Goal: Information Seeking & Learning: Learn about a topic

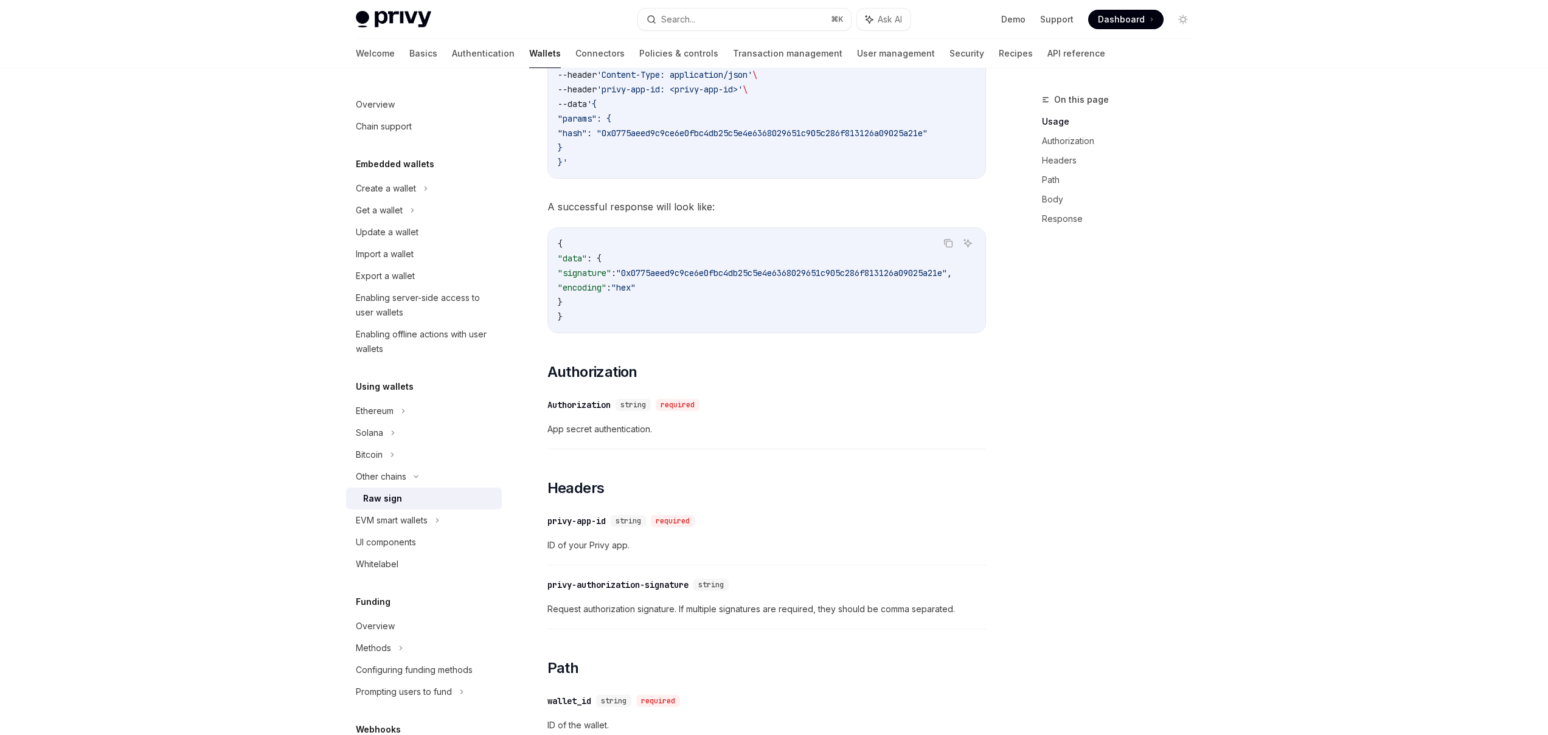
scroll to position [417, 0]
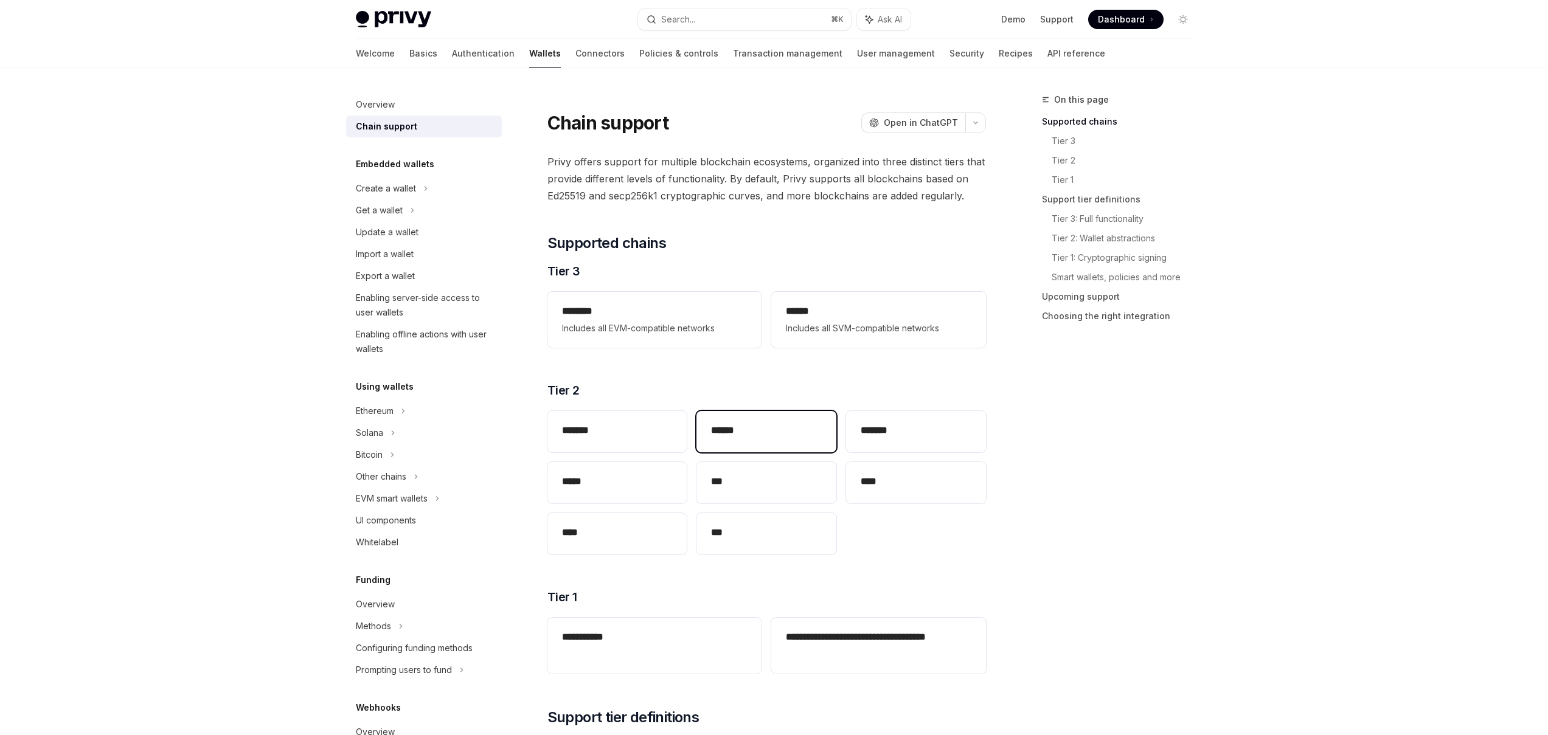
click at [779, 437] on h2 "******" at bounding box center [766, 430] width 111 height 15
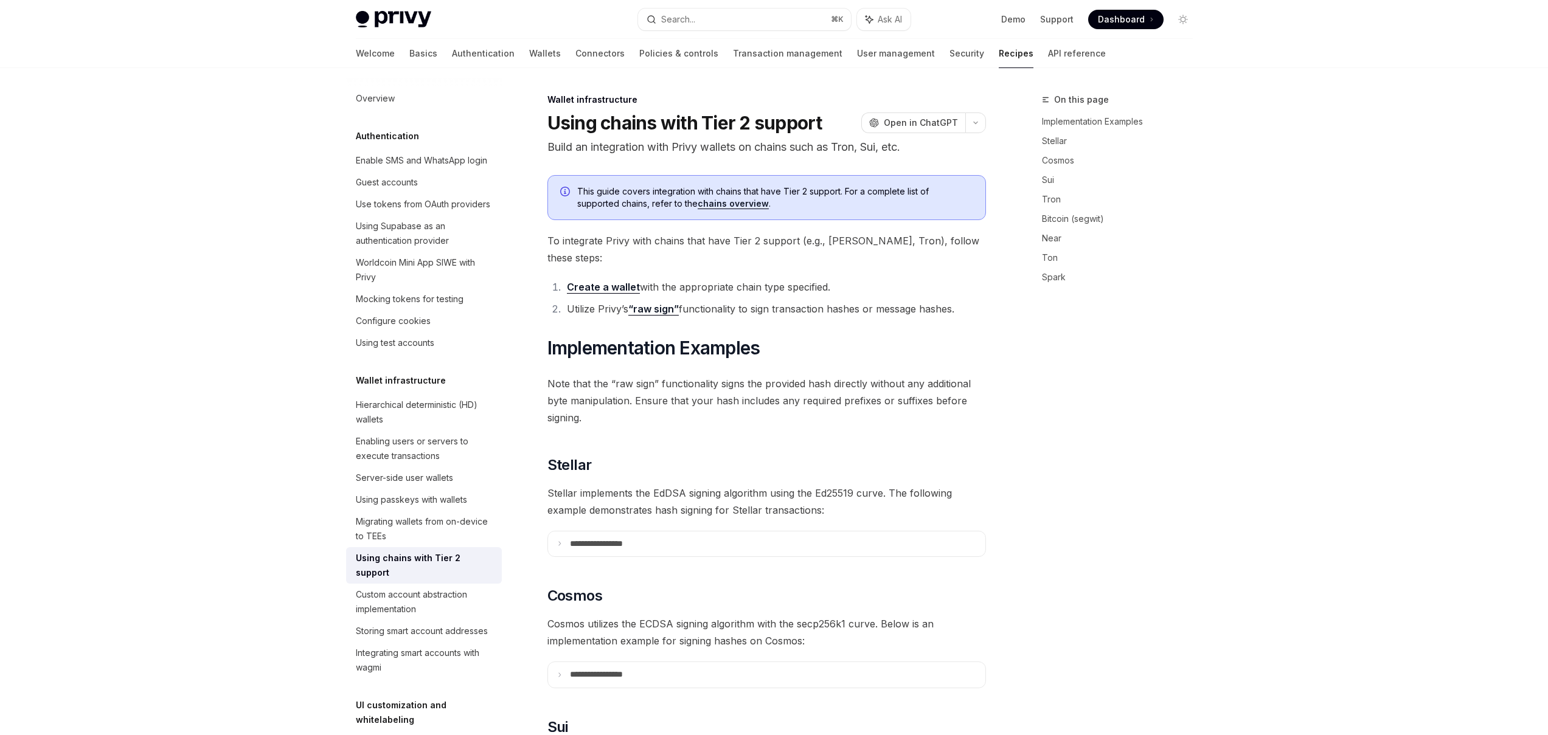
scroll to position [477, 0]
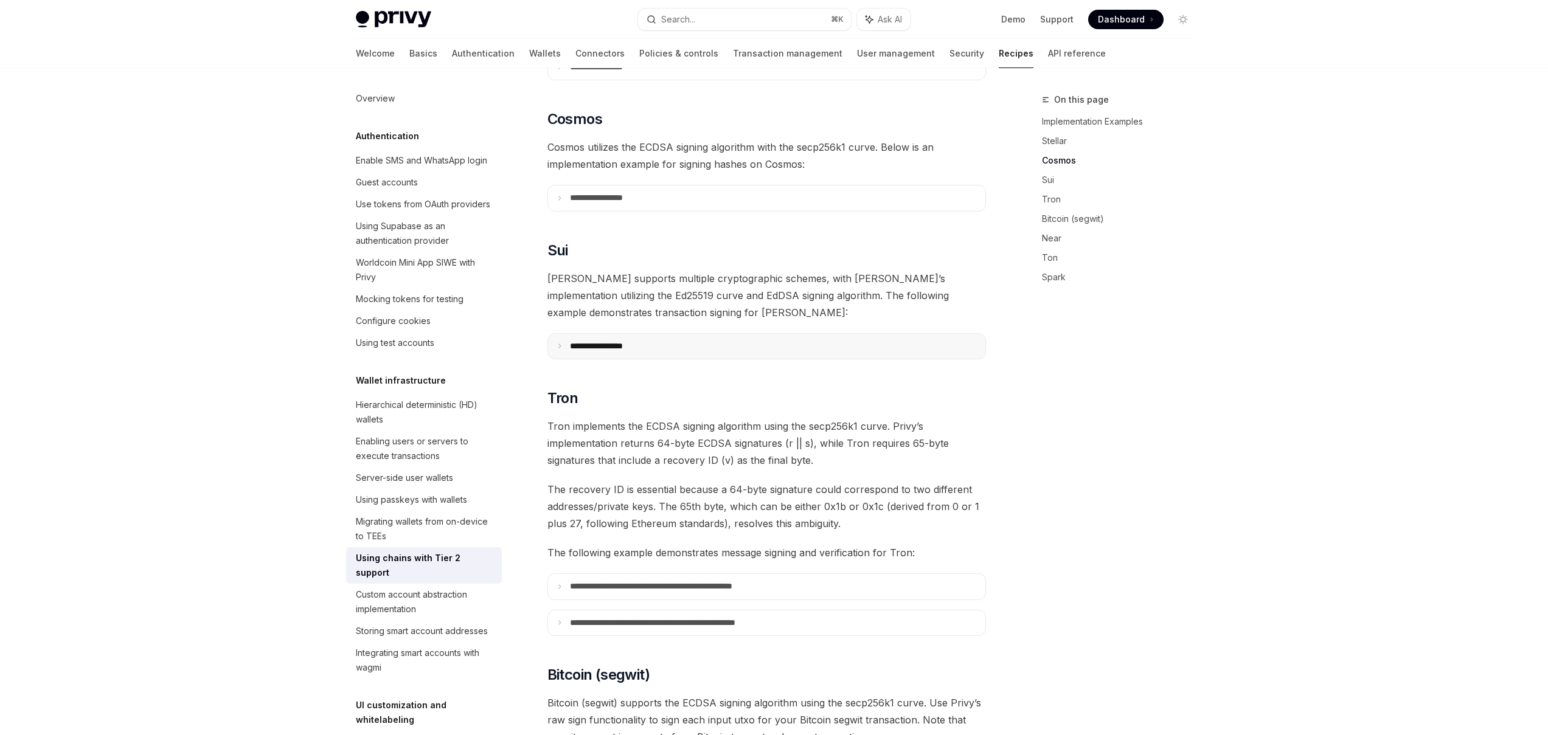
click at [569, 334] on summary "**********" at bounding box center [766, 347] width 437 height 26
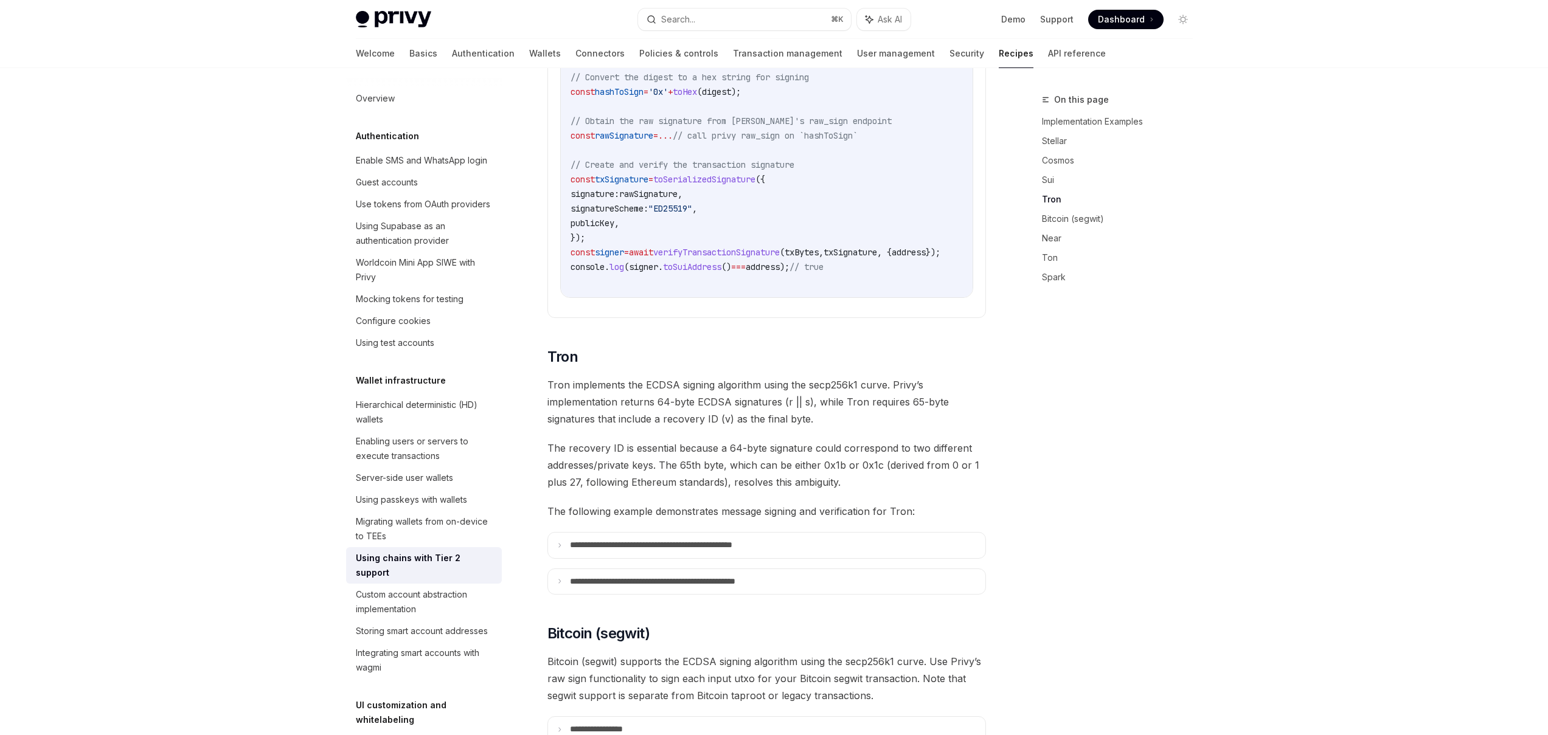
scroll to position [951, 0]
click at [557, 540] on icon at bounding box center [560, 543] width 6 height 6
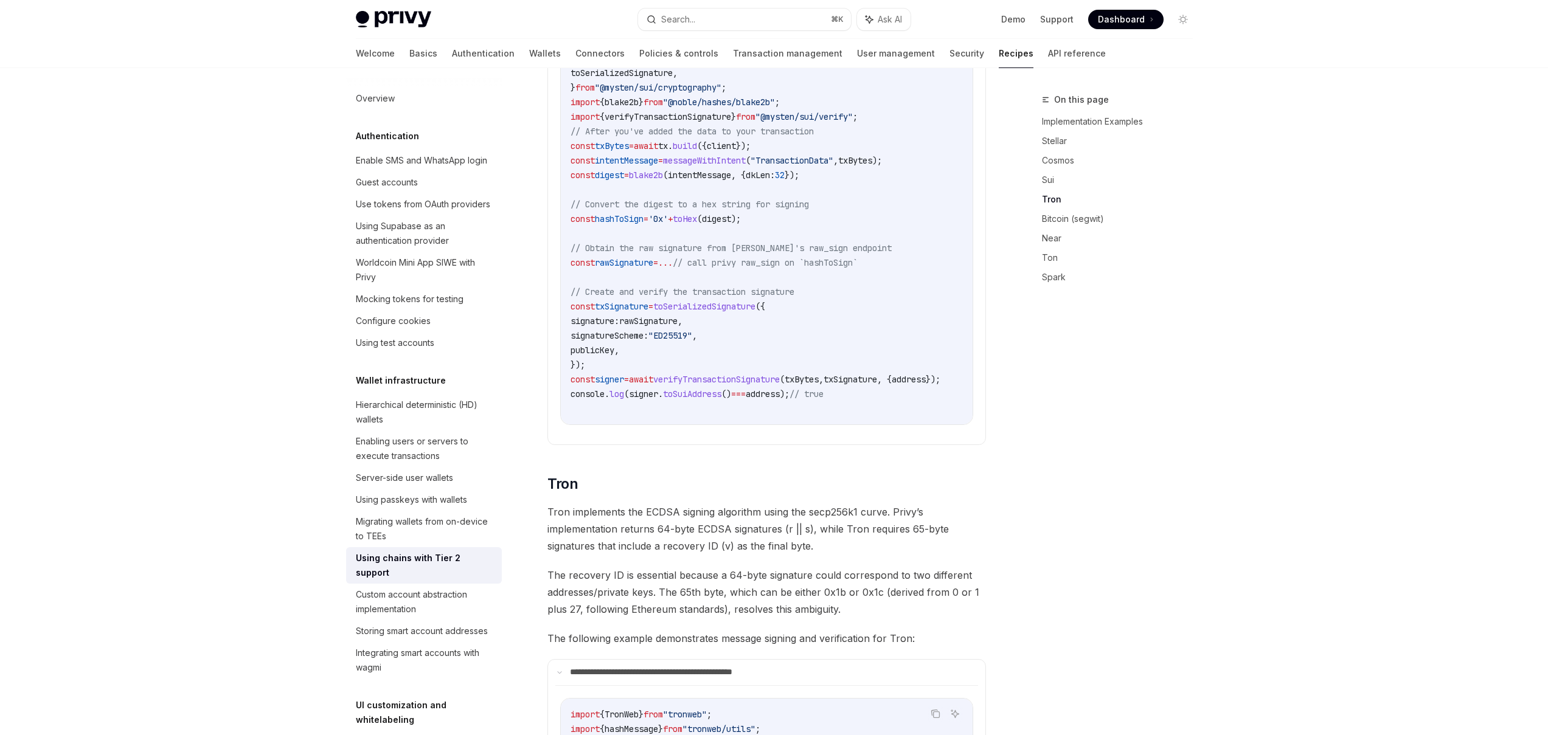
scroll to position [0, 0]
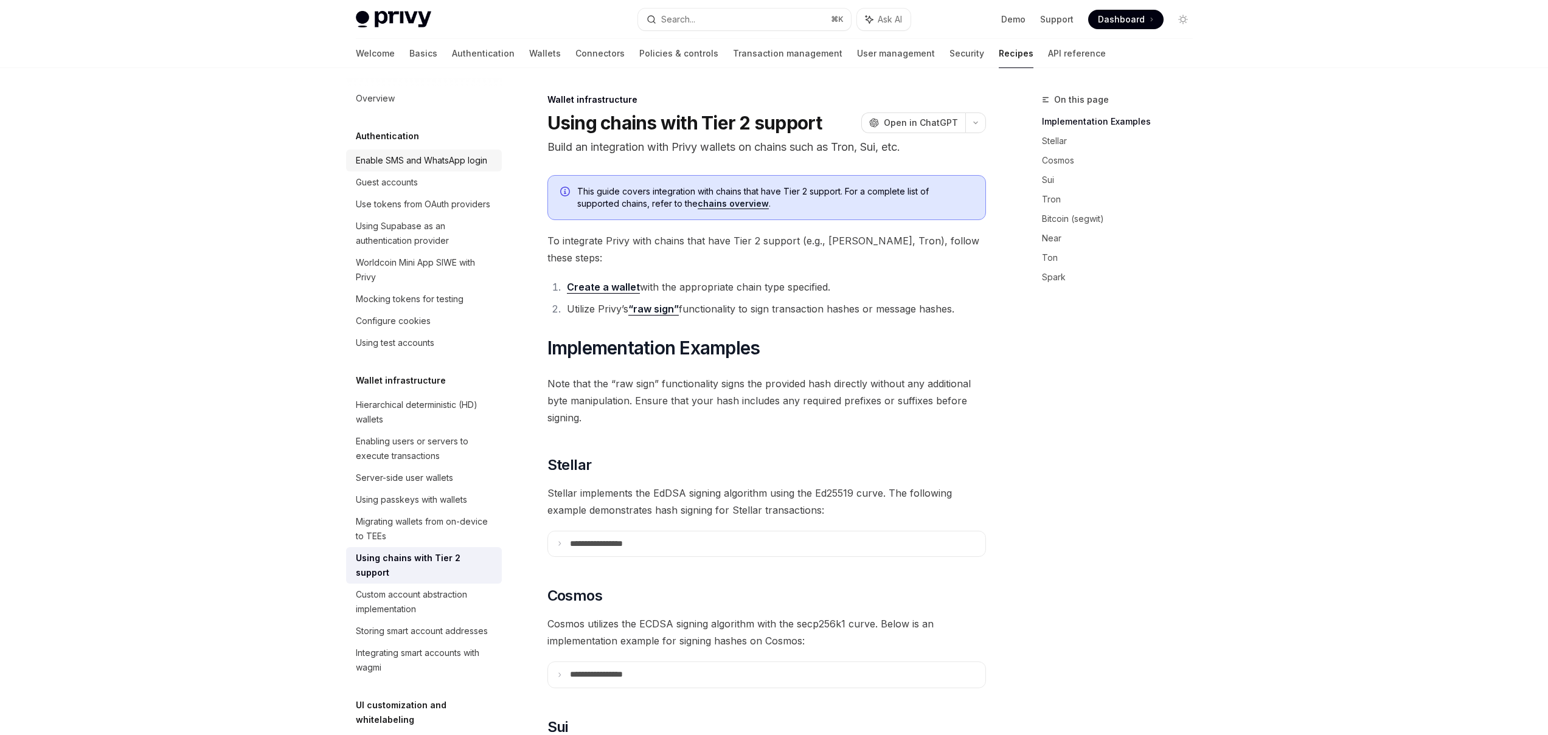
click at [413, 168] on div "Enable SMS and WhatsApp login" at bounding box center [421, 160] width 131 height 15
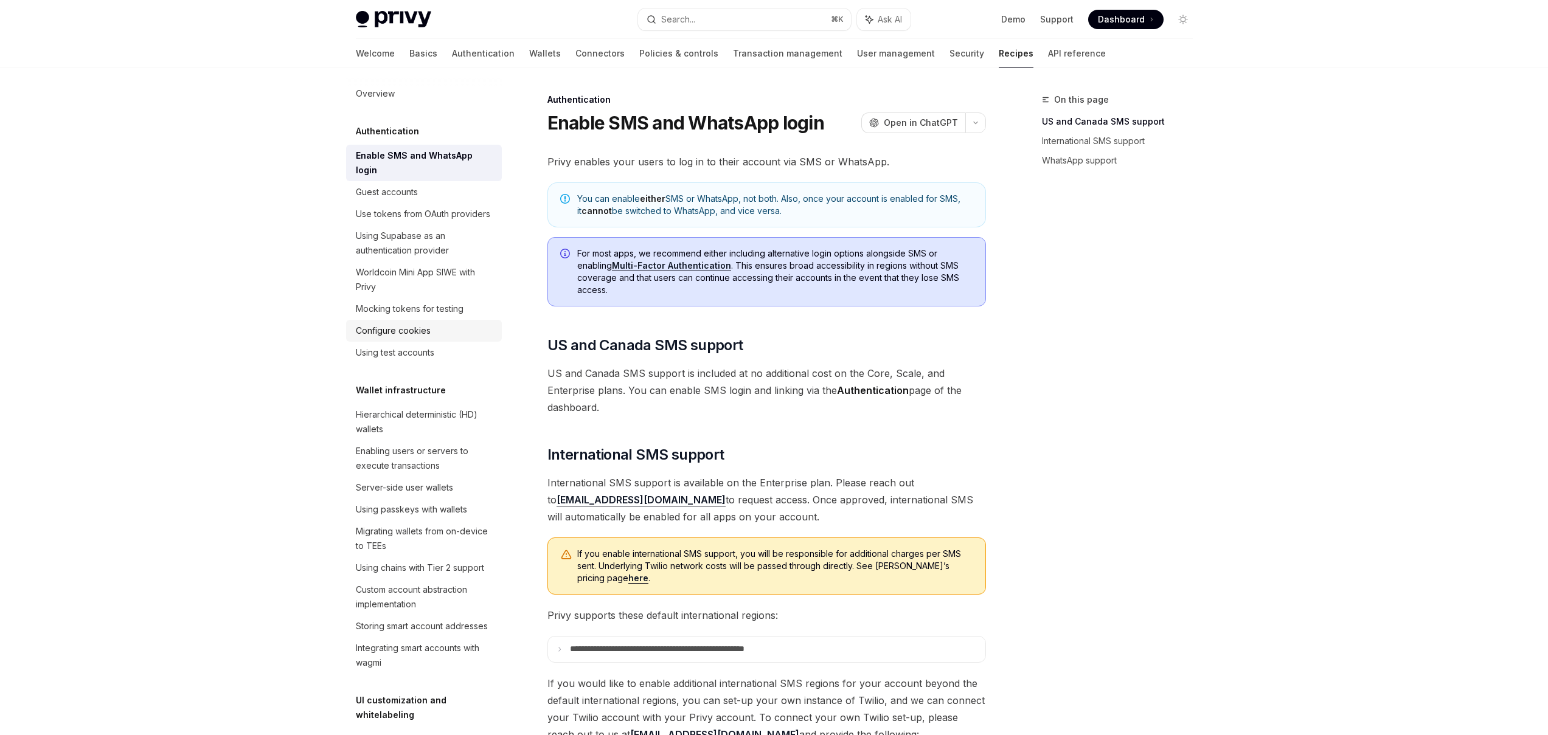
scroll to position [7, 0]
click at [389, 194] on div "Guest accounts" at bounding box center [387, 190] width 62 height 15
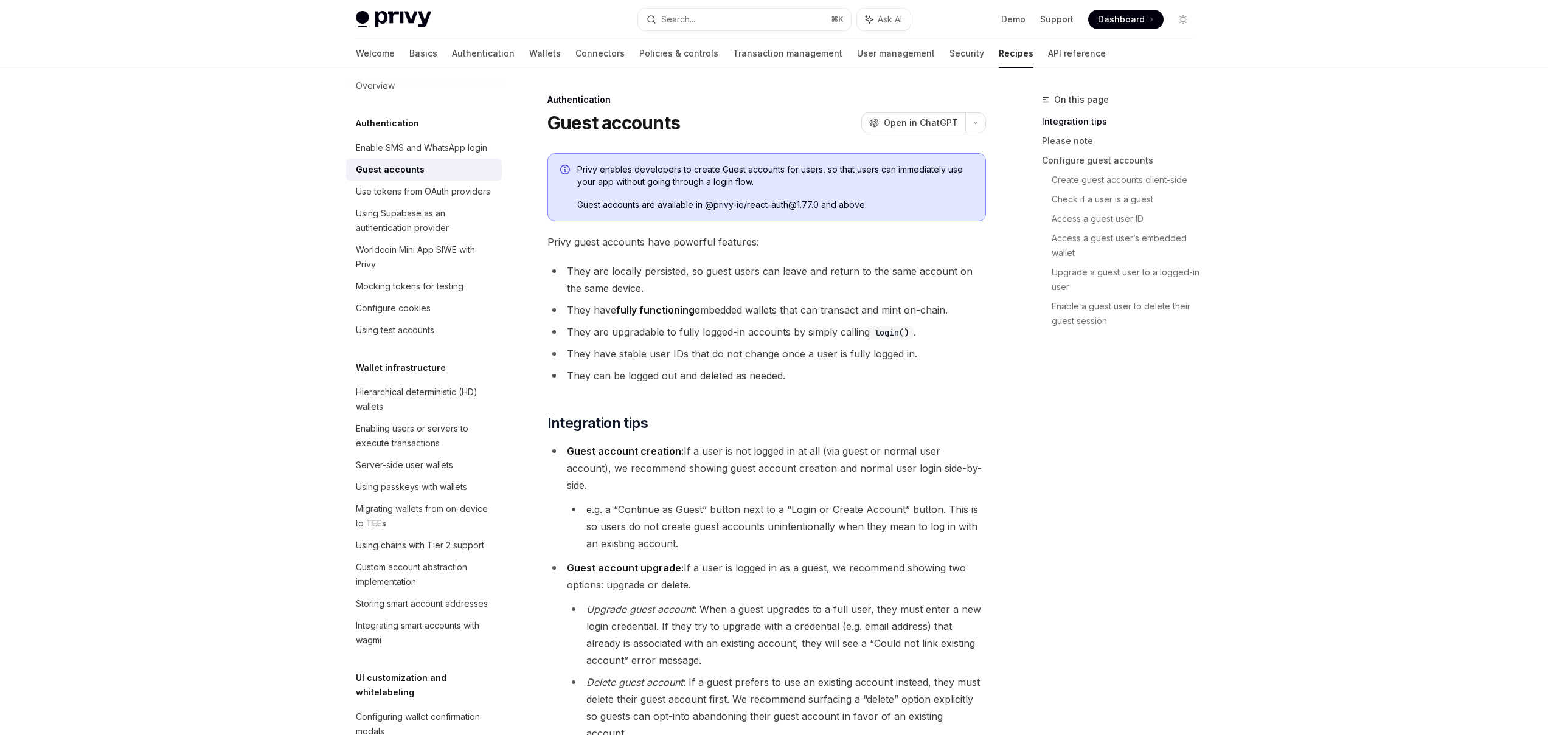
scroll to position [23, 0]
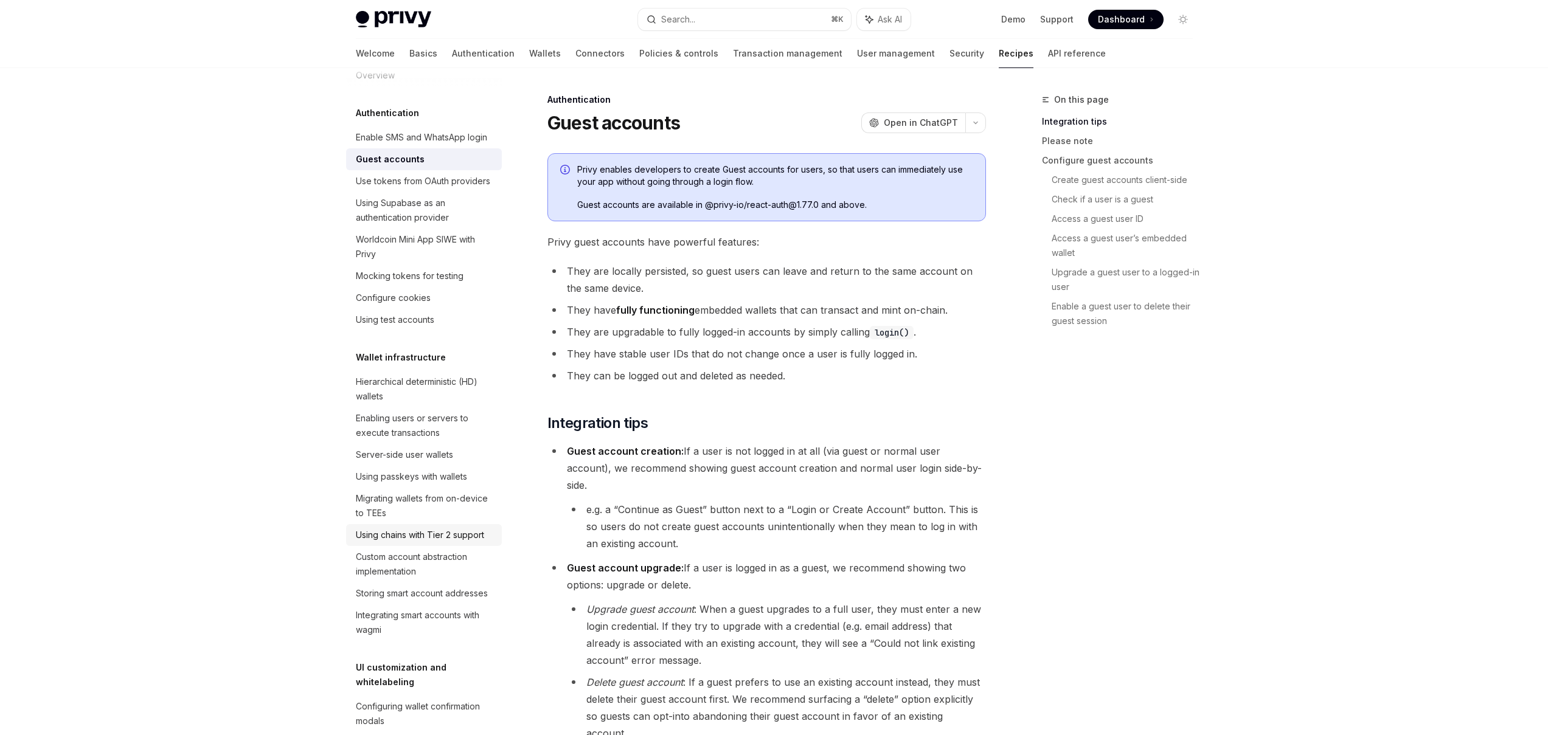
click at [431, 543] on div "Using chains with Tier 2 support" at bounding box center [420, 535] width 128 height 15
type textarea "*"
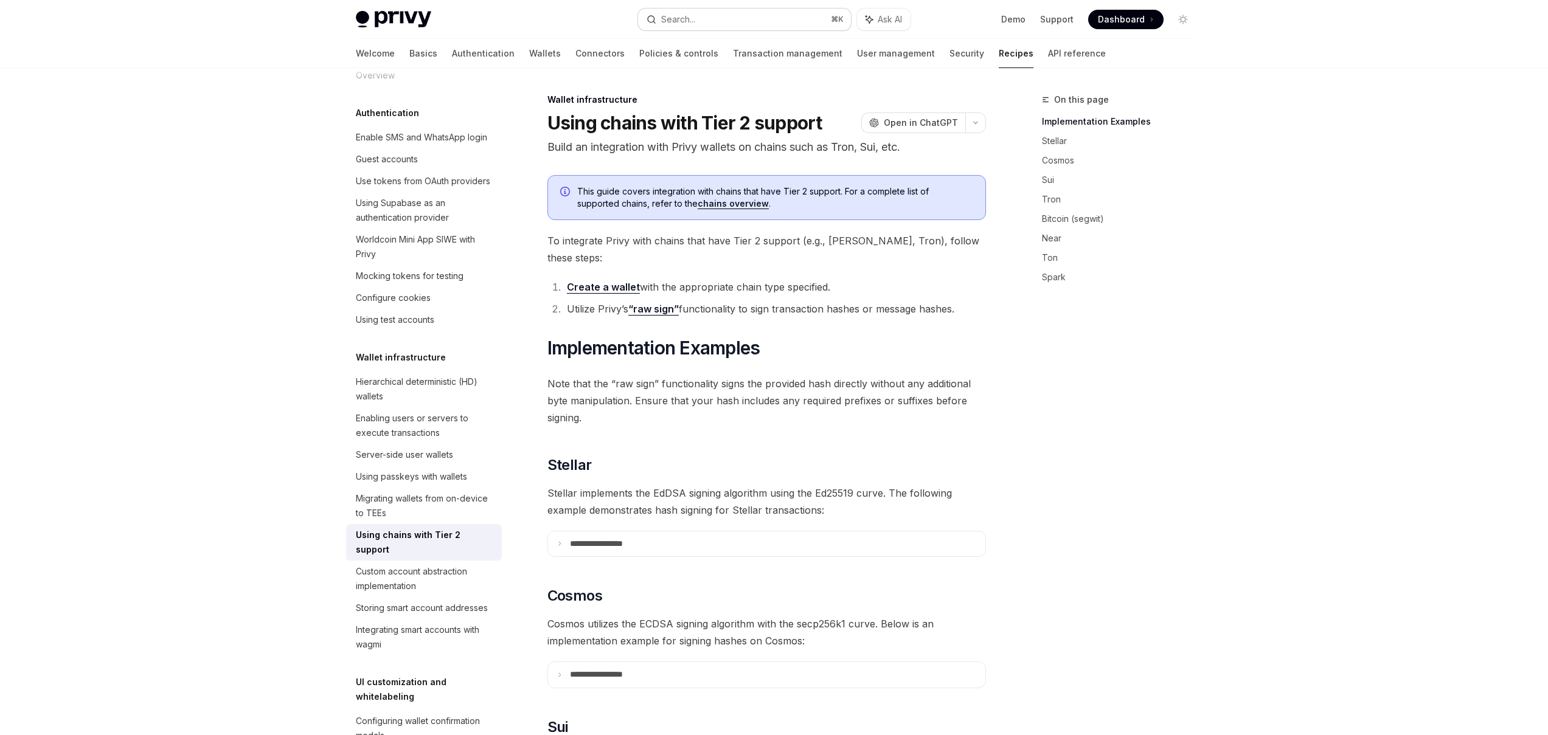
click at [687, 21] on div "Search..." at bounding box center [678, 19] width 34 height 15
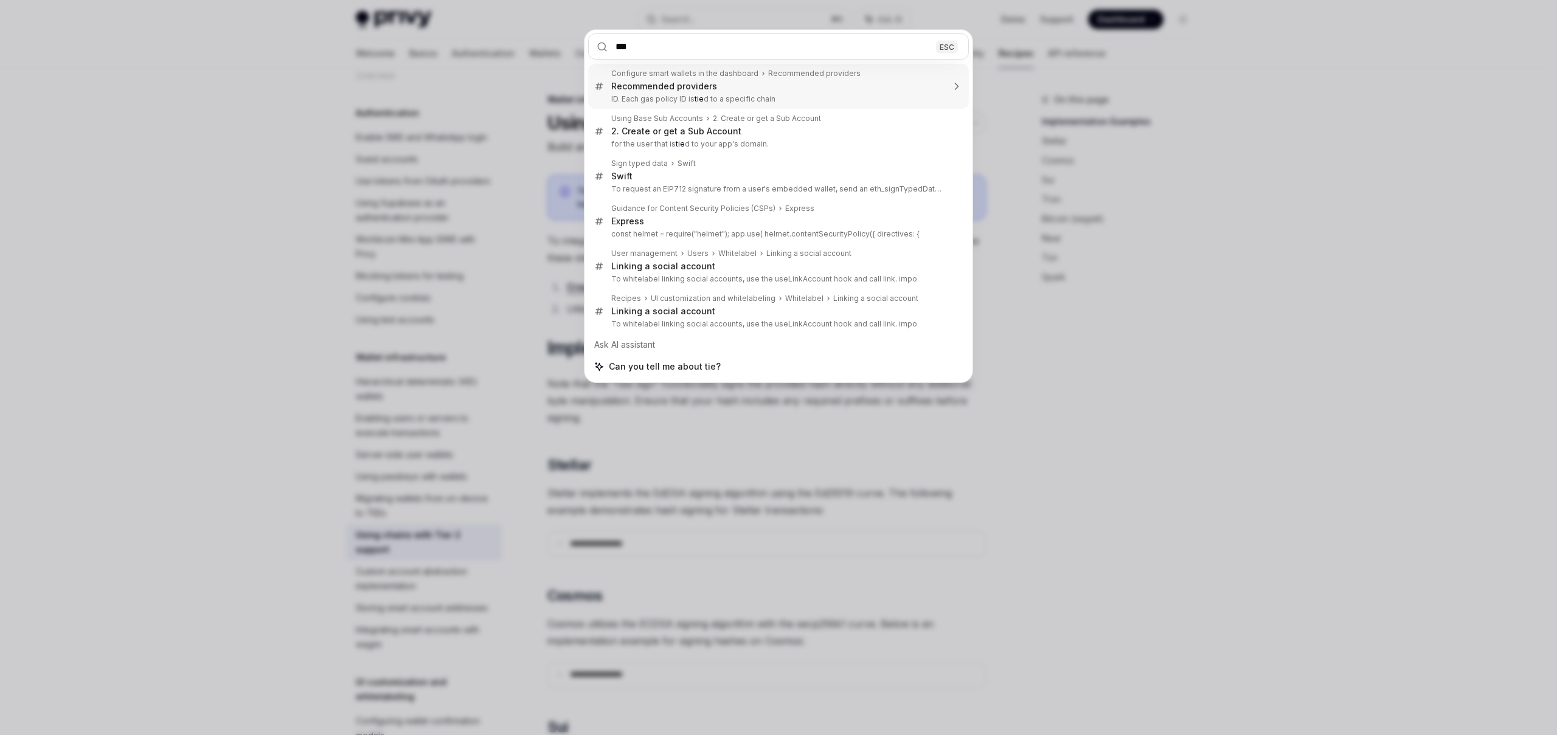
type input "****"
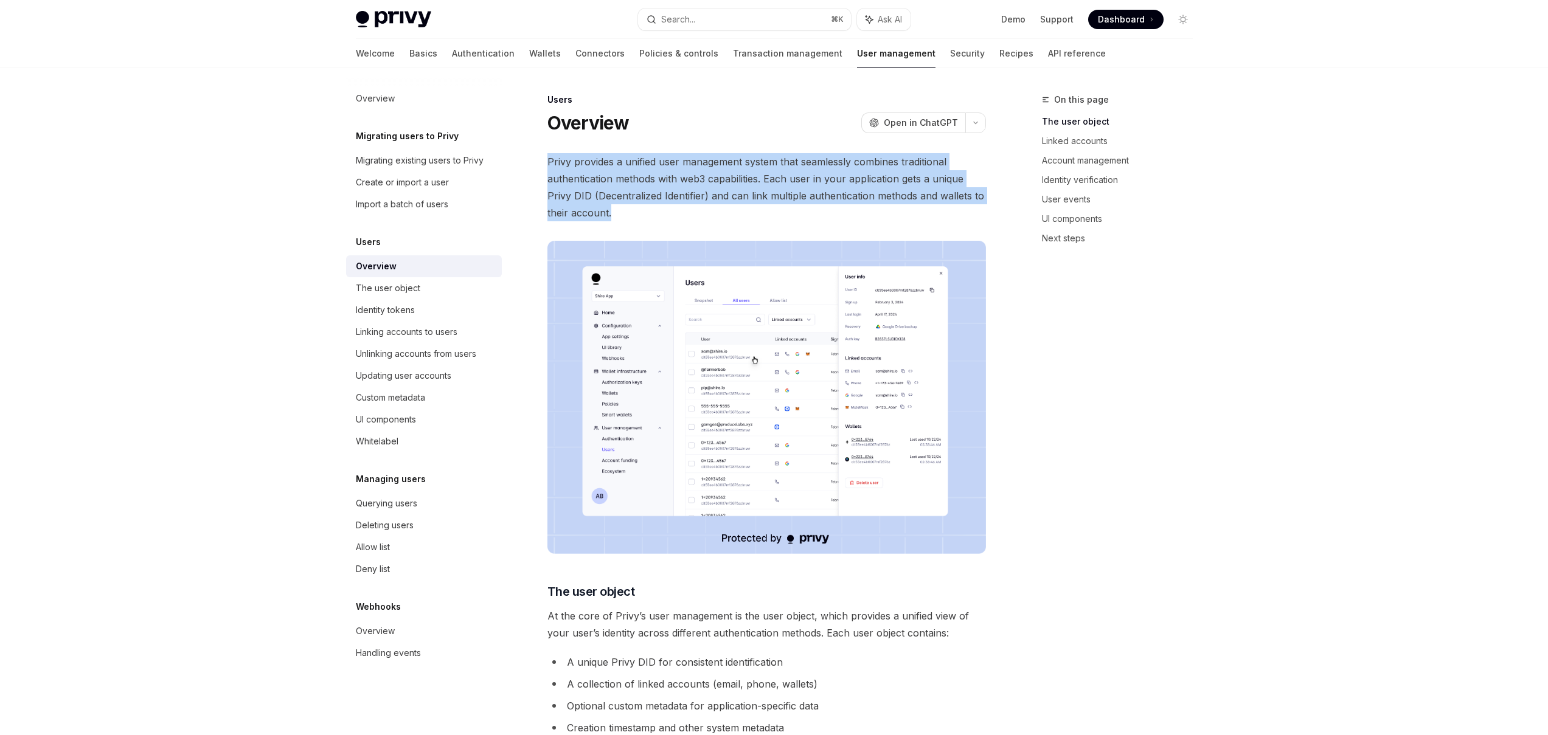
drag, startPoint x: 548, startPoint y: 162, endPoint x: 617, endPoint y: 217, distance: 88.3
click at [617, 217] on span "Privy provides a unified user management system that seamlessly combines tradit…" at bounding box center [767, 187] width 439 height 68
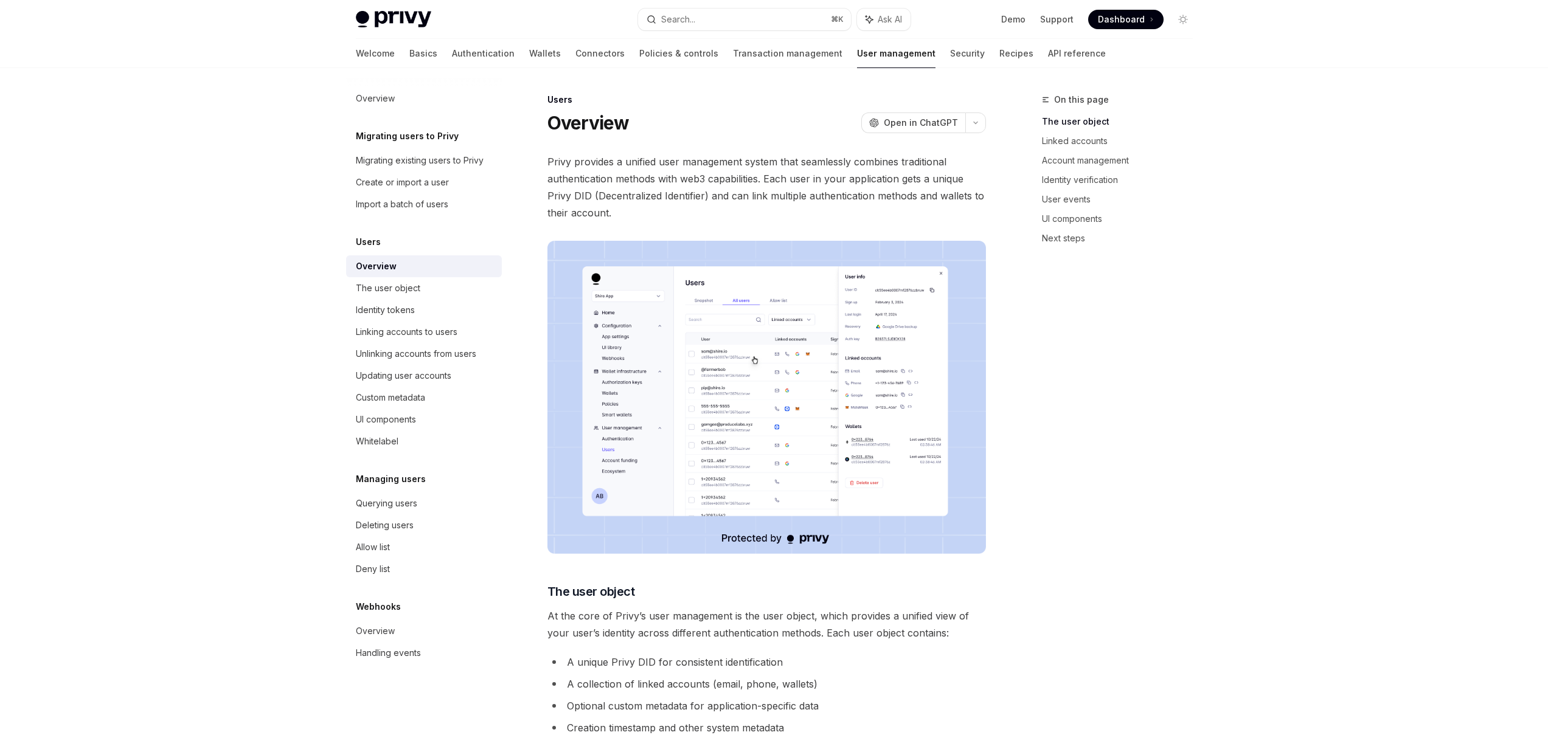
click at [603, 209] on span "Privy provides a unified user management system that seamlessly combines tradit…" at bounding box center [767, 187] width 439 height 68
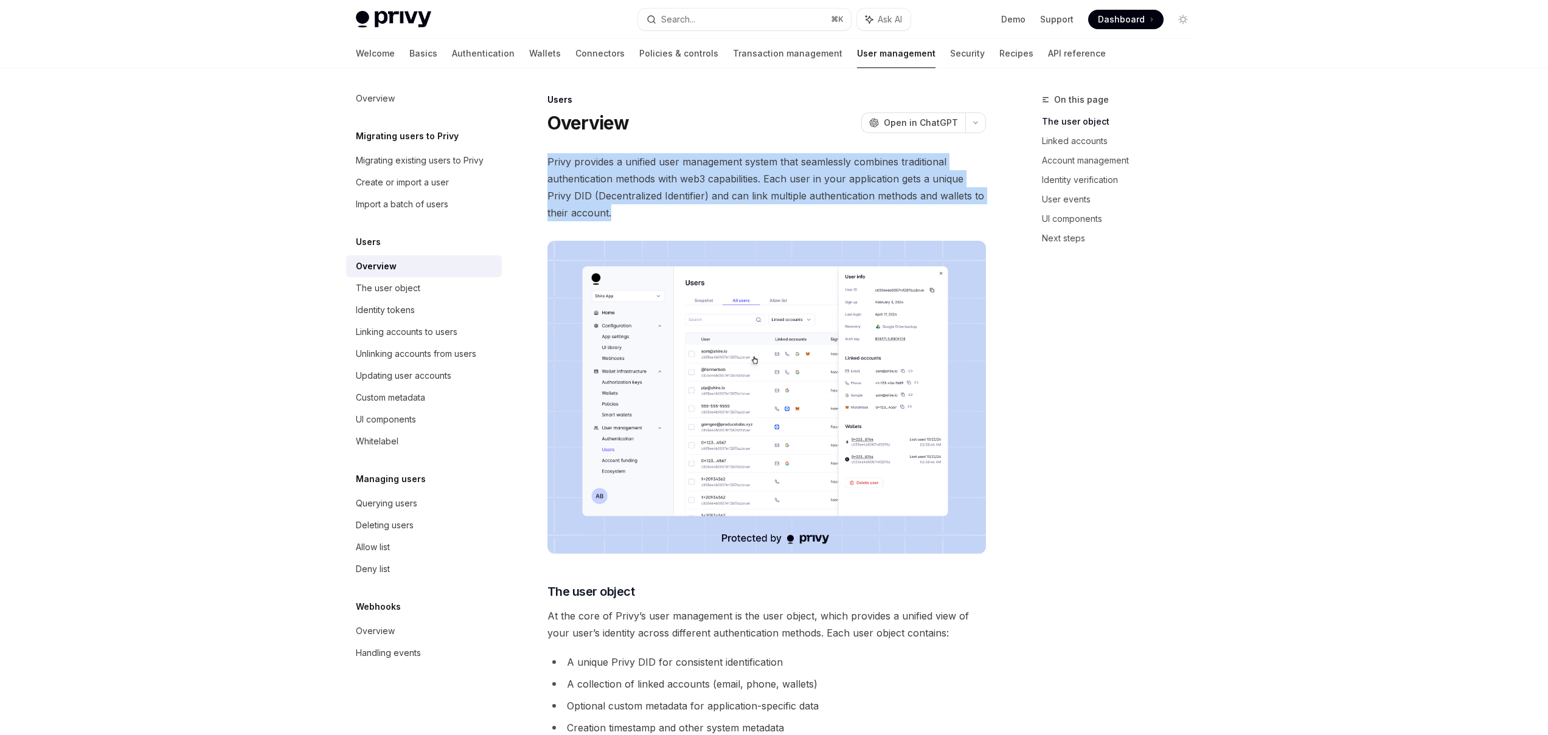
drag, startPoint x: 548, startPoint y: 162, endPoint x: 625, endPoint y: 215, distance: 93.1
click at [625, 215] on span "Privy provides a unified user management system that seamlessly combines tradit…" at bounding box center [767, 187] width 439 height 68
click at [616, 210] on span "Privy provides a unified user management system that seamlessly combines tradit…" at bounding box center [767, 187] width 439 height 68
drag, startPoint x: 548, startPoint y: 165, endPoint x: 619, endPoint y: 217, distance: 88.8
click at [619, 217] on span "Privy provides a unified user management system that seamlessly combines tradit…" at bounding box center [767, 187] width 439 height 68
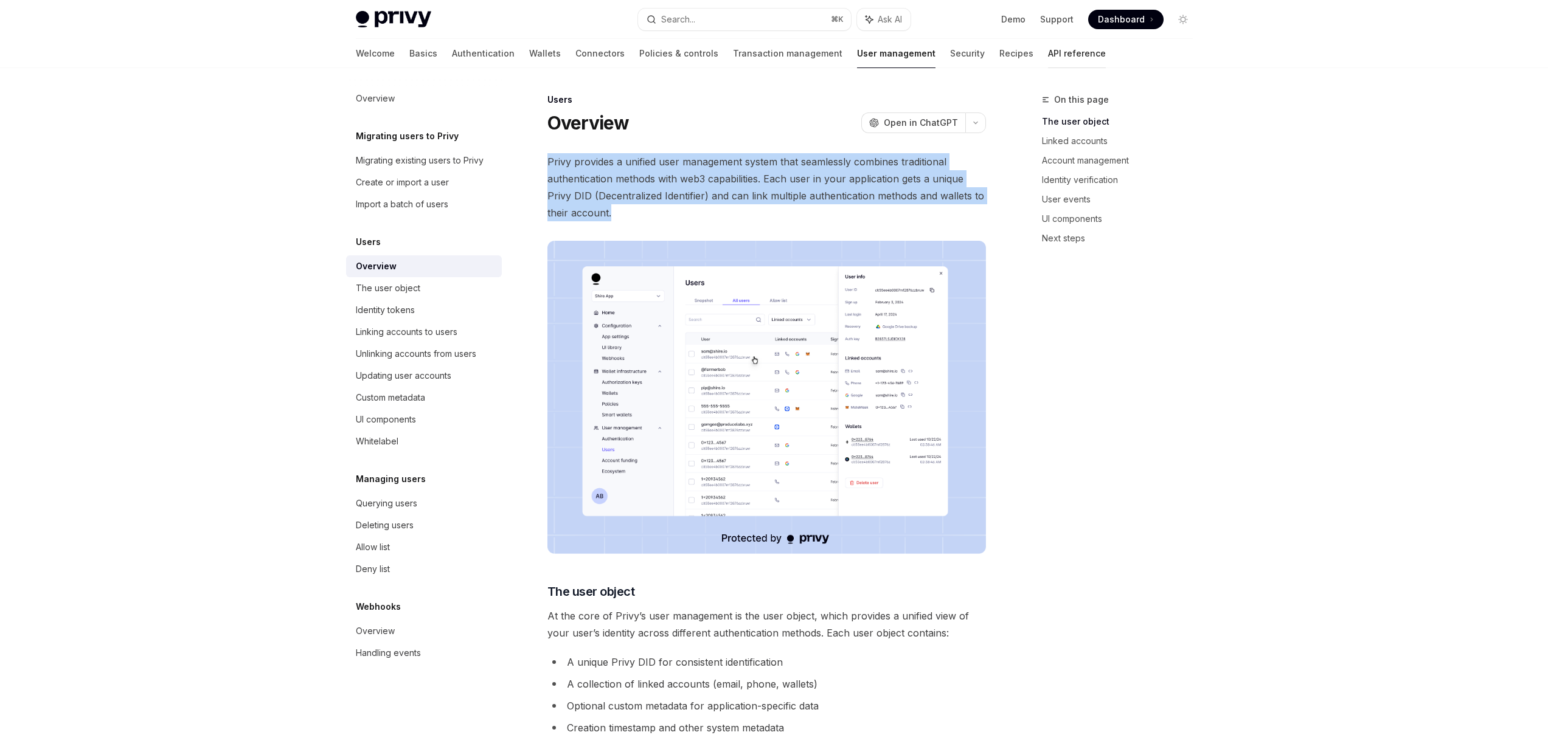
click at [1048, 58] on link "API reference" at bounding box center [1077, 53] width 58 height 29
type textarea "*"
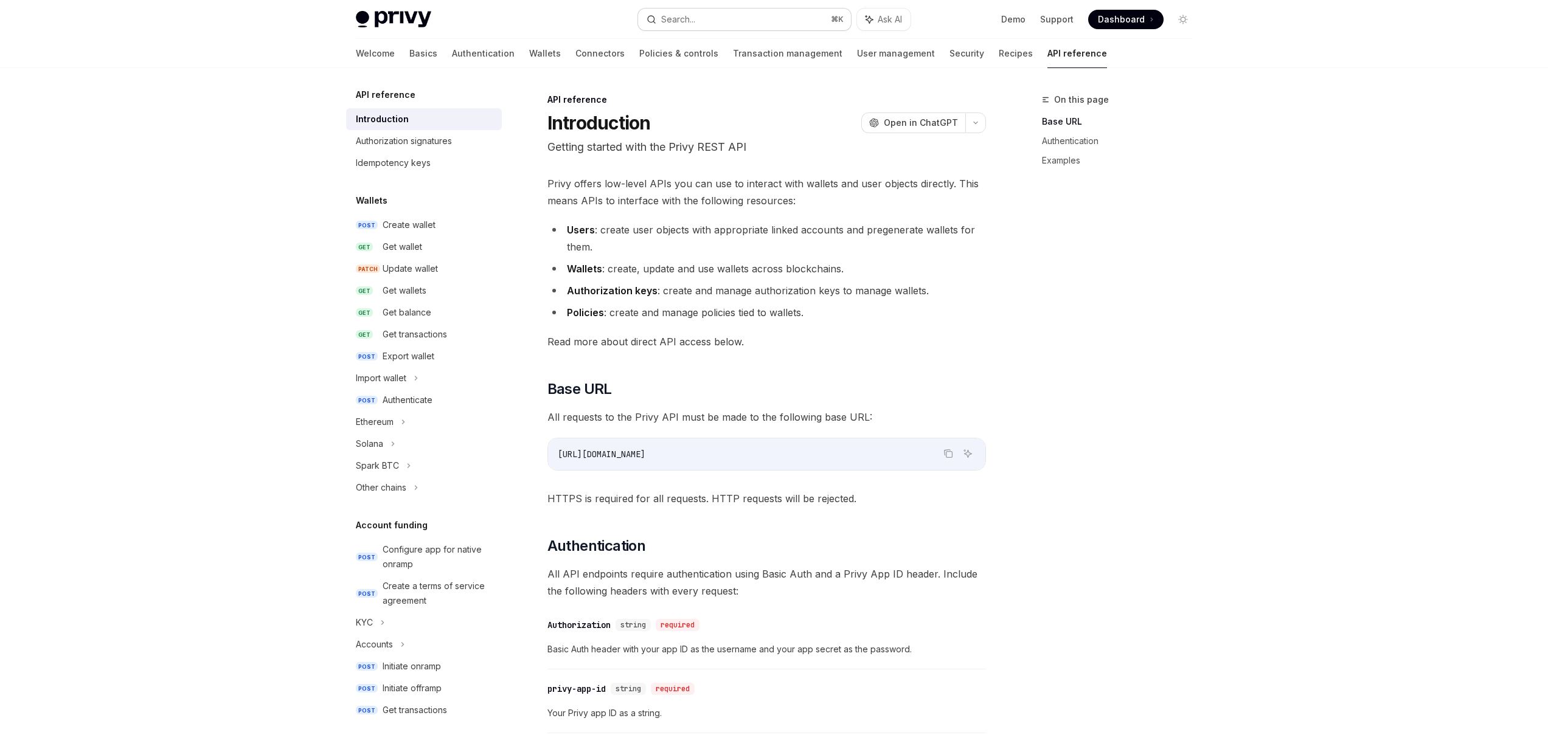
click at [711, 25] on button "Search... ⌘ K" at bounding box center [744, 20] width 213 height 22
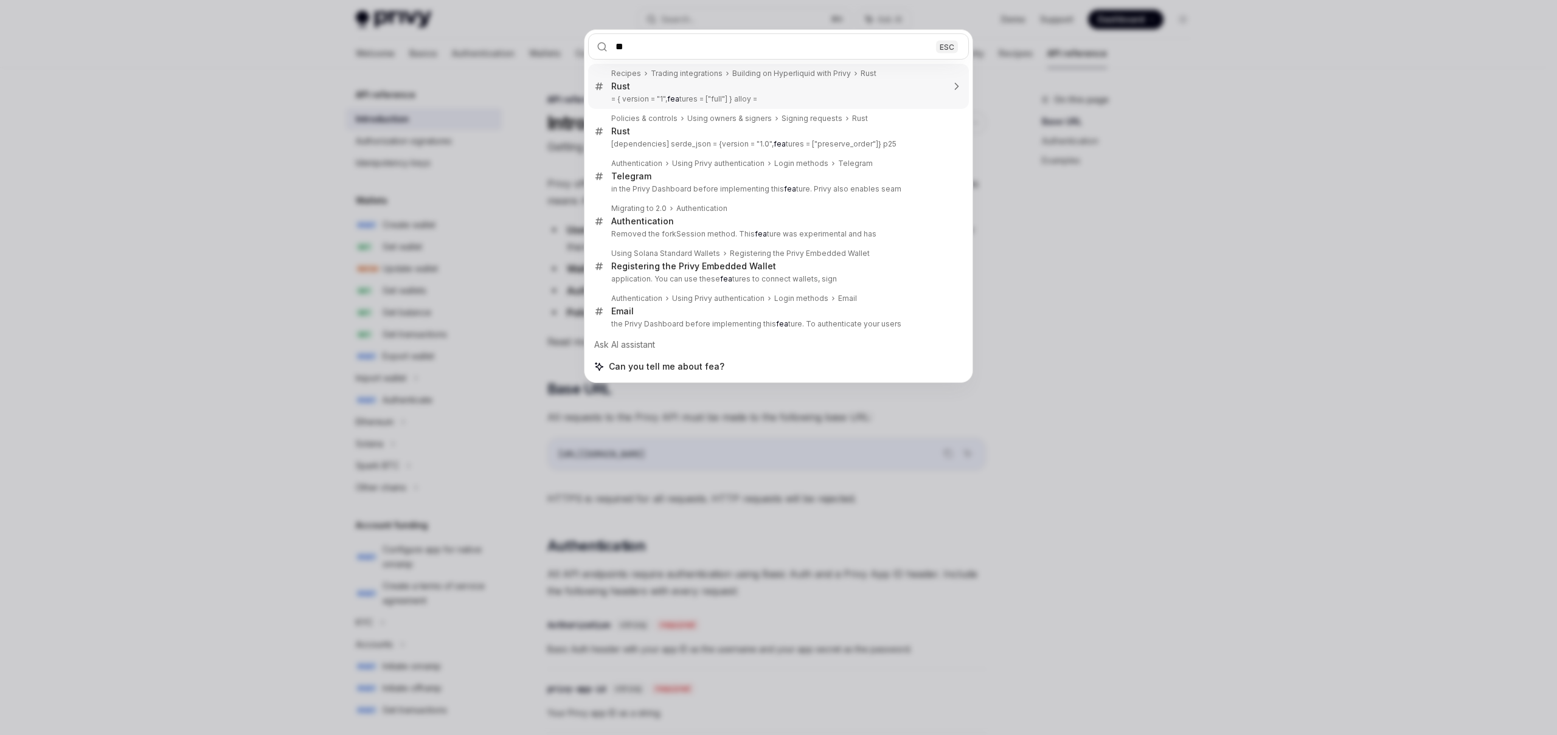
type input "*"
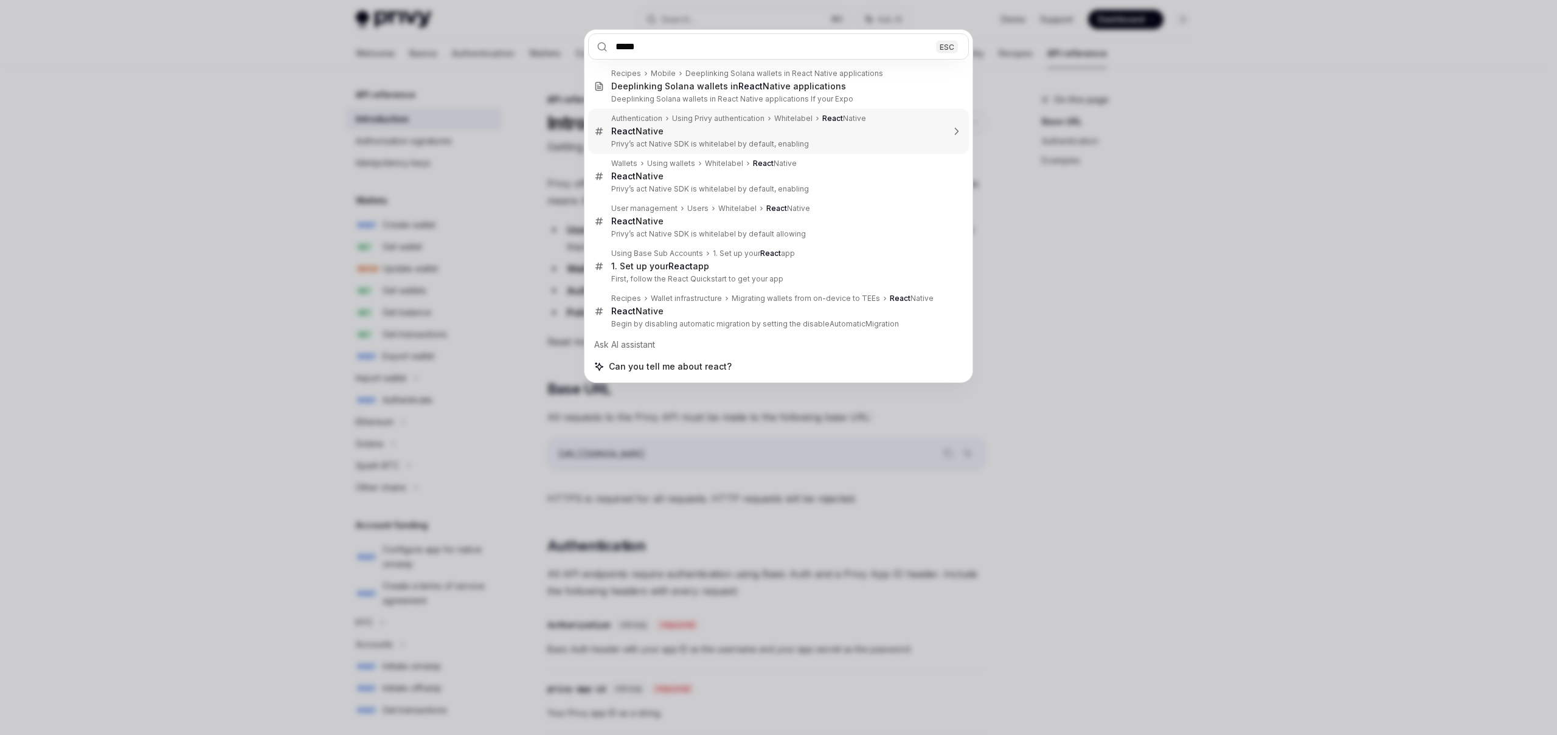
type input "*****"
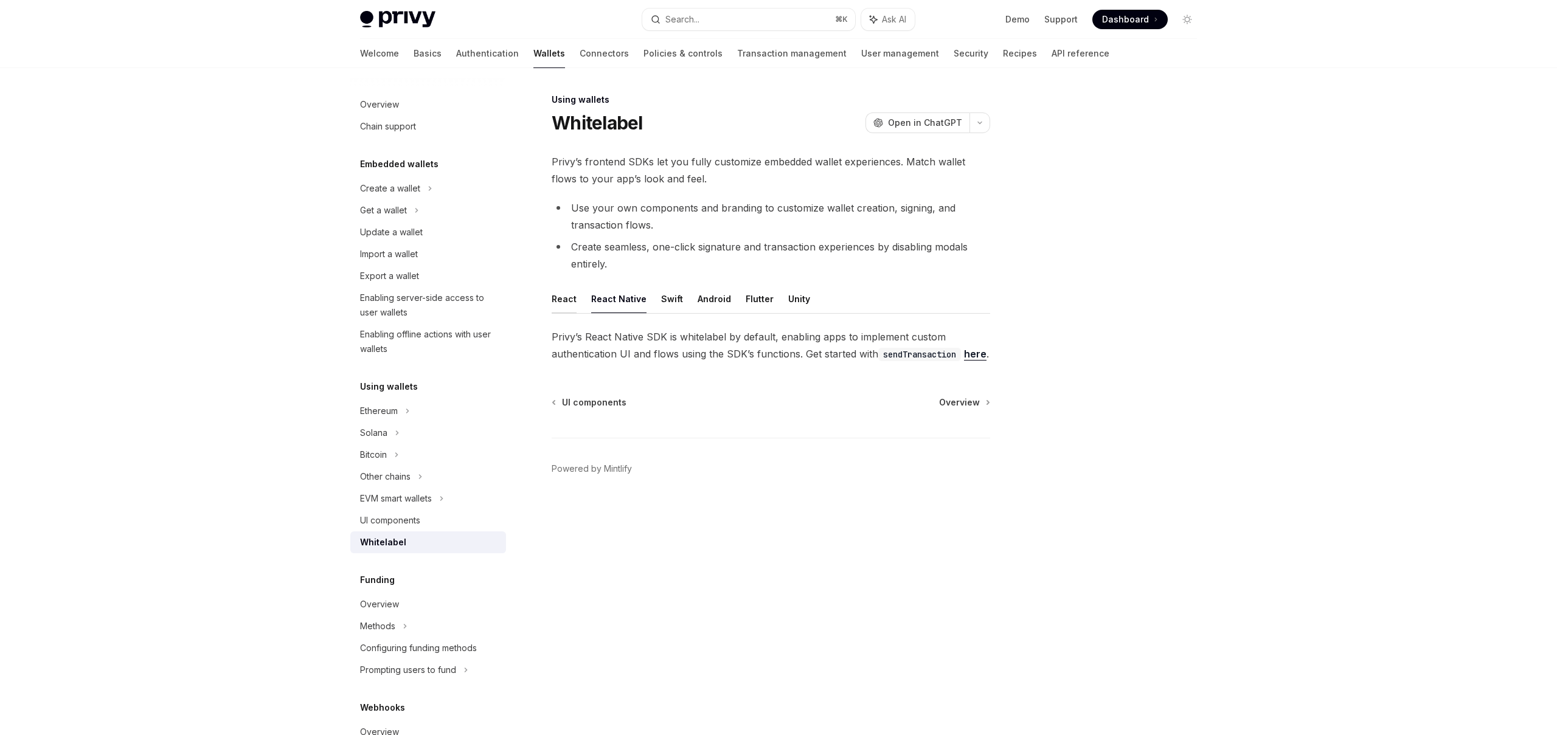
click at [568, 301] on button "React" at bounding box center [564, 299] width 25 height 29
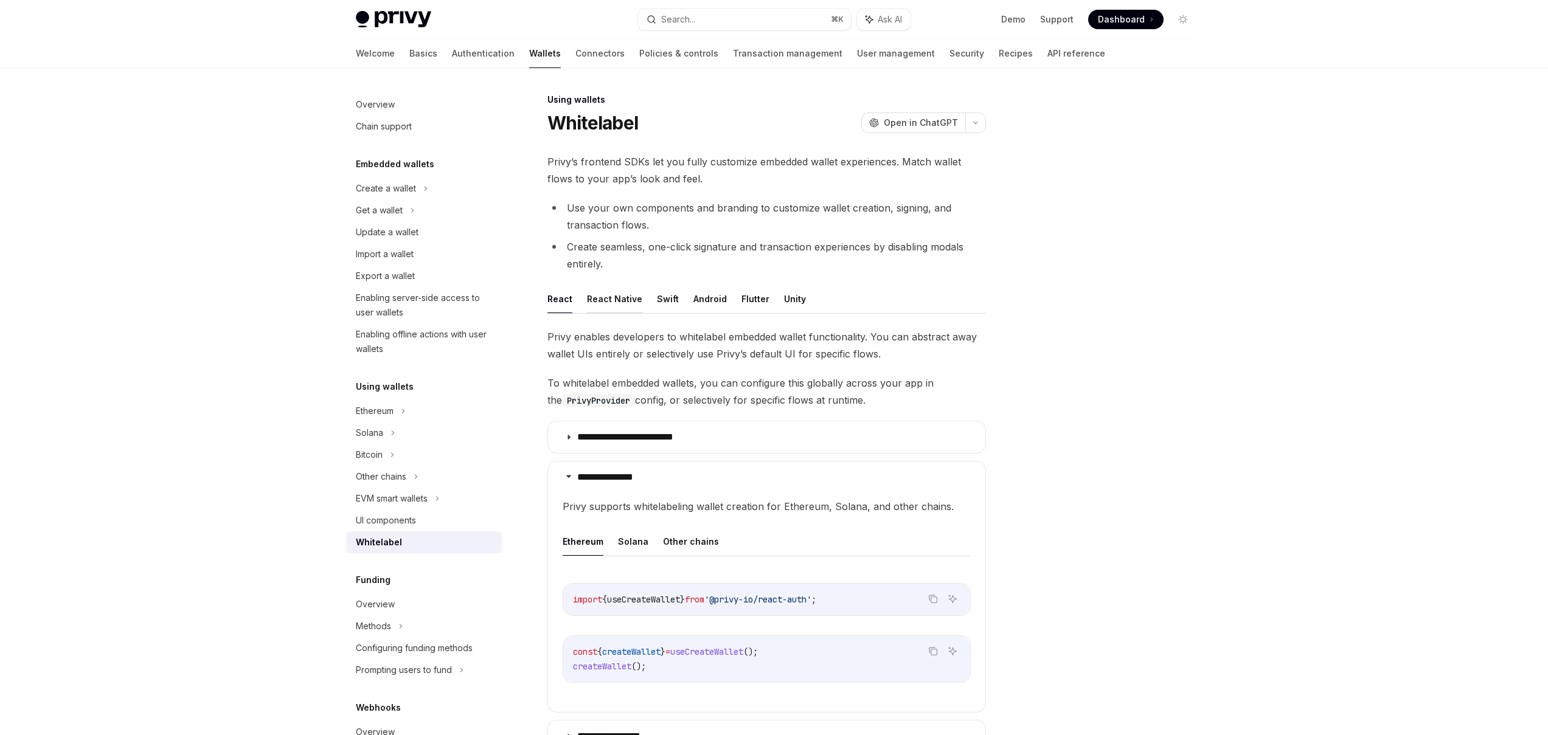
click at [596, 305] on button "React Native" at bounding box center [614, 299] width 55 height 29
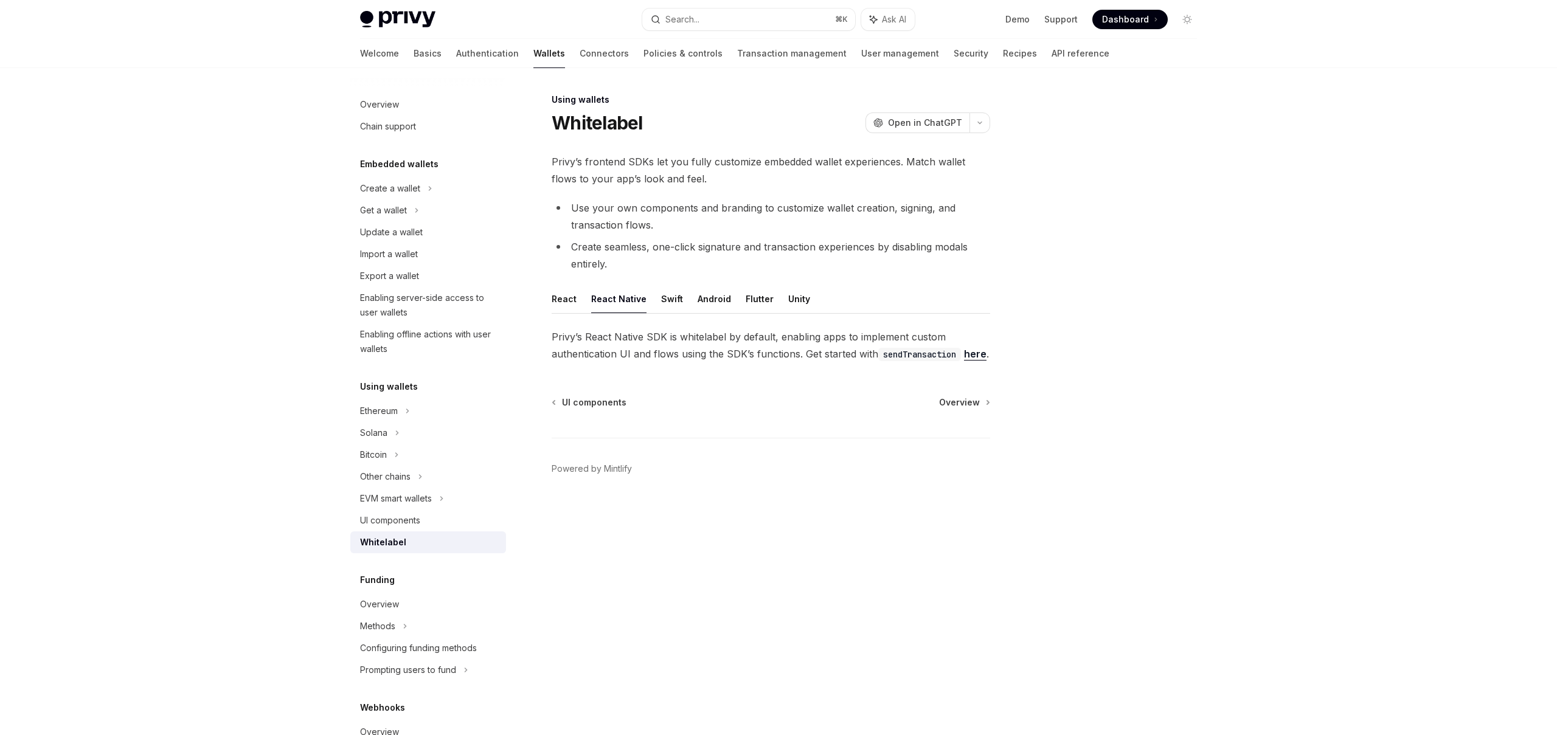
click at [573, 363] on span "Privy’s React Native SDK is whitelabel by default, enabling apps to implement c…" at bounding box center [771, 346] width 439 height 34
click at [964, 361] on link "here" at bounding box center [975, 354] width 23 height 13
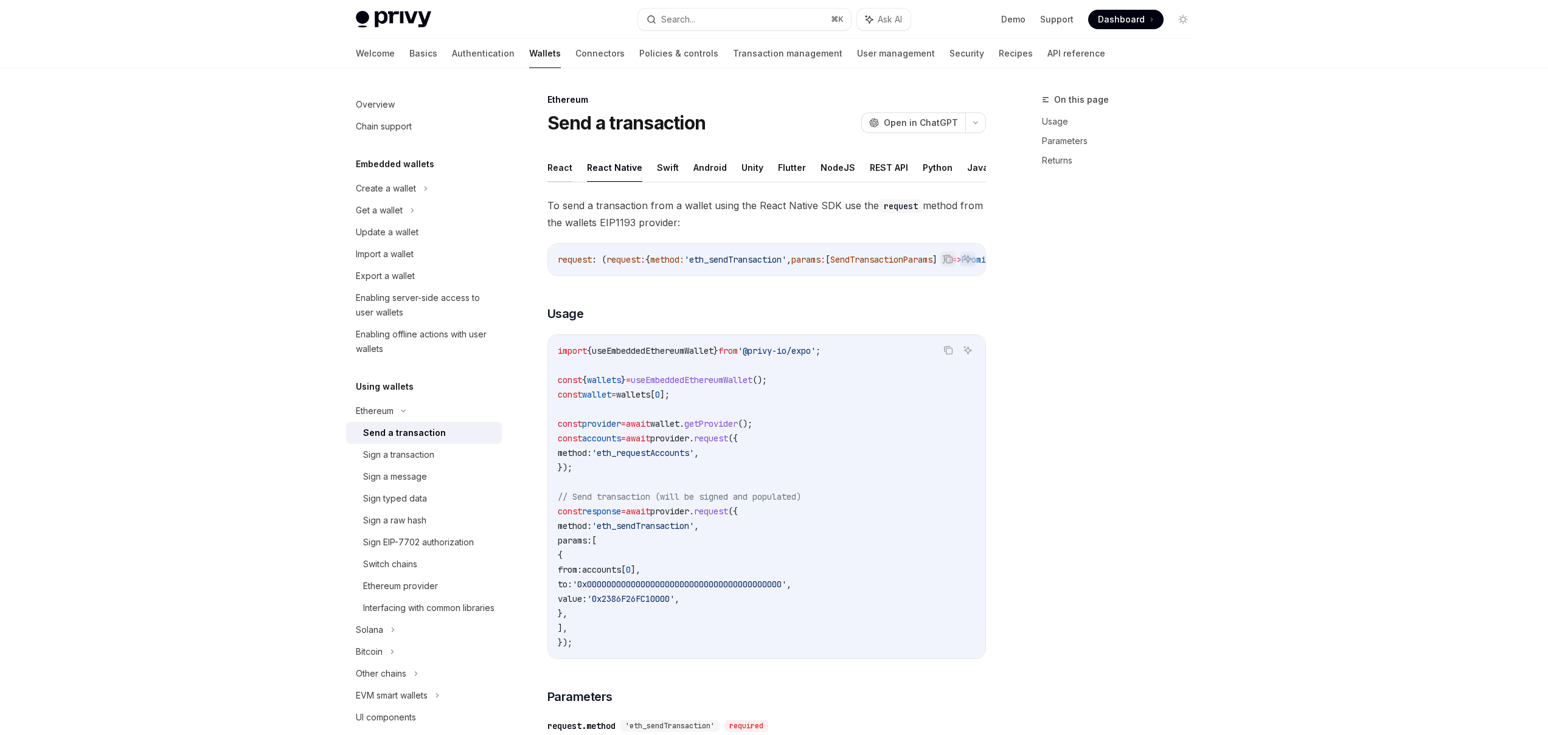
click at [559, 172] on button "React" at bounding box center [560, 167] width 25 height 29
type textarea "*"
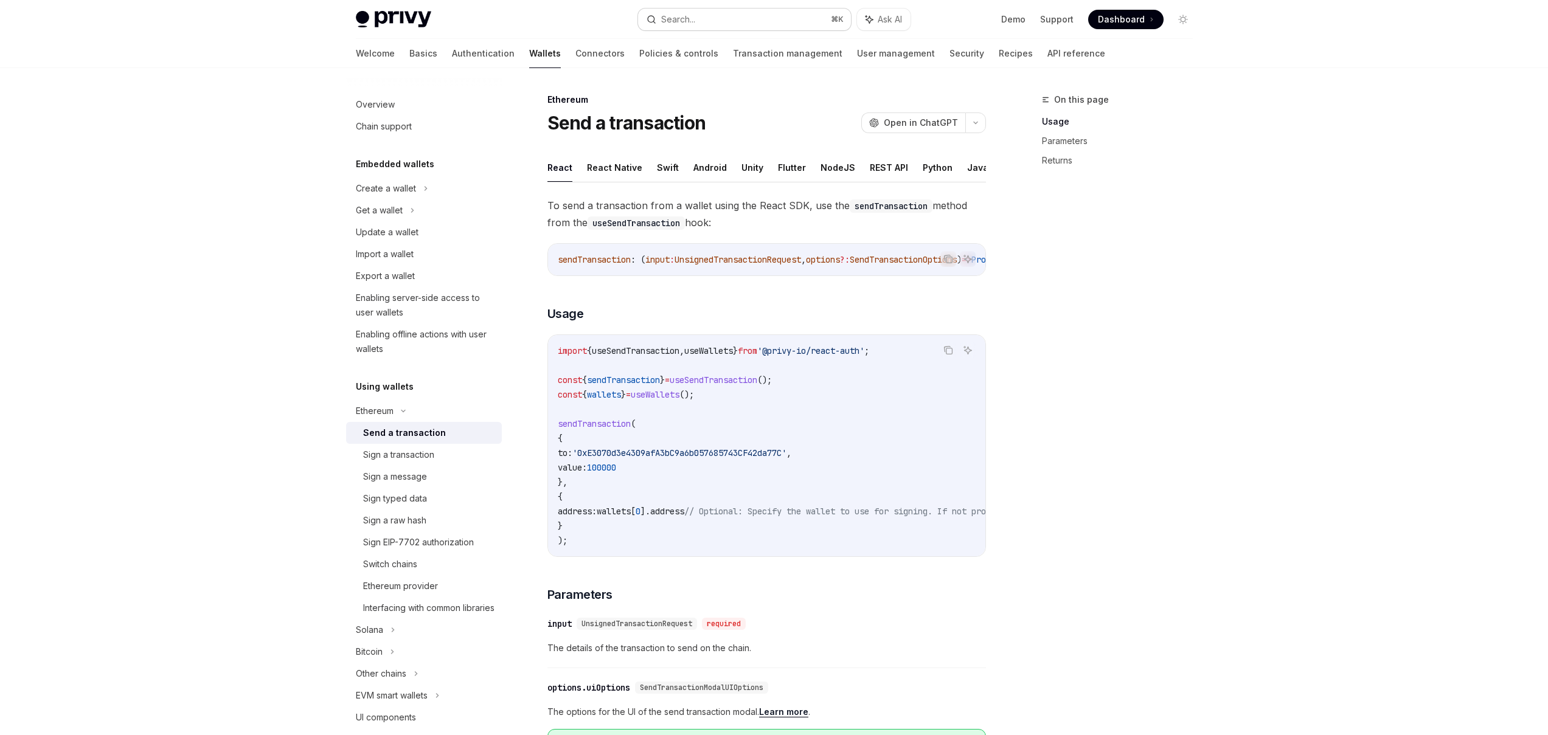
drag, startPoint x: 749, startPoint y: 35, endPoint x: 751, endPoint y: 27, distance: 7.5
click at [749, 33] on div "Privy Docs home page Search... ⌘ K Ask AI Demo Support Dashboard Dashboard Sear…" at bounding box center [774, 19] width 837 height 39
click at [753, 23] on button "Search... ⌘ K" at bounding box center [744, 20] width 213 height 22
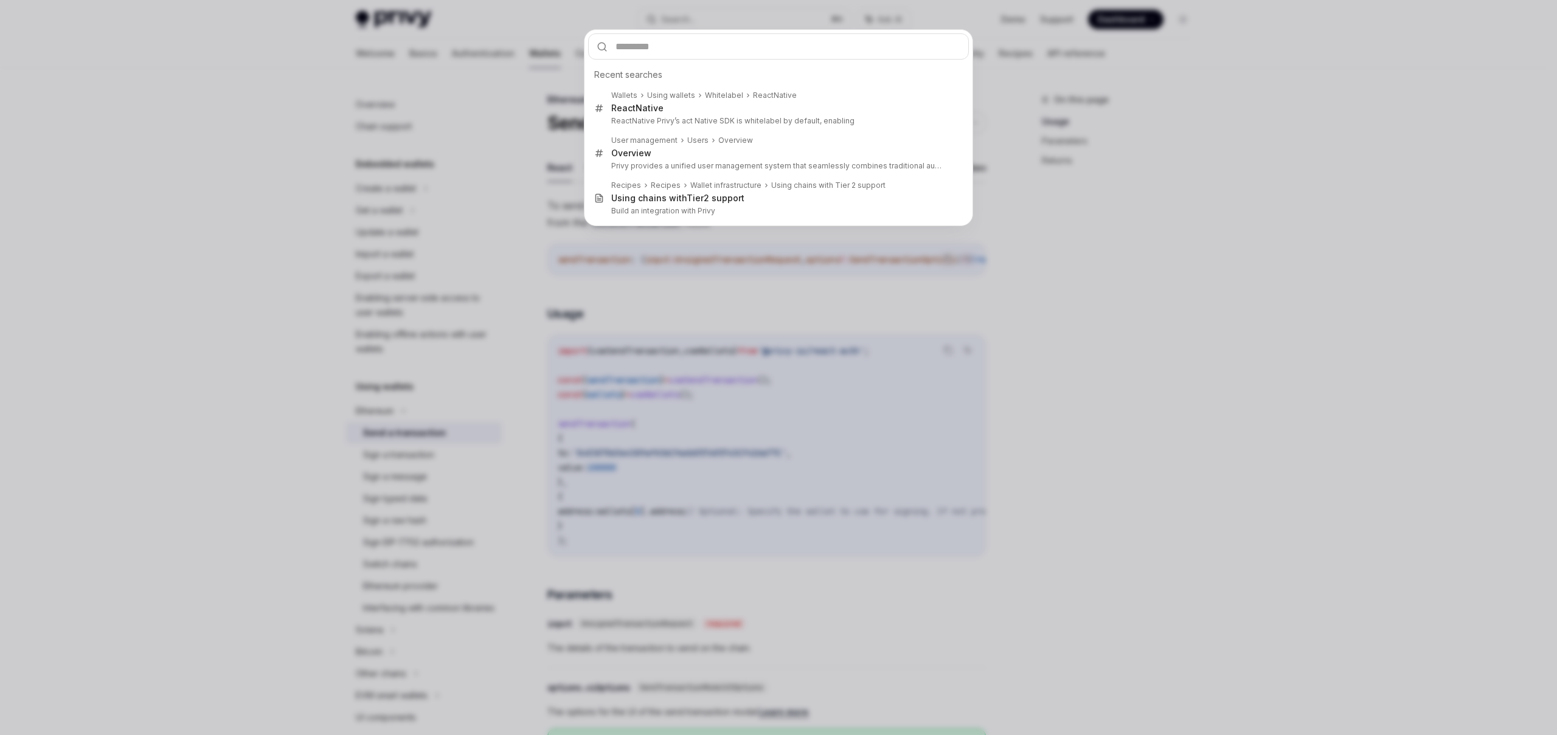
click at [928, 37] on input "text" at bounding box center [778, 46] width 381 height 26
click at [923, 47] on input "text" at bounding box center [778, 46] width 381 height 26
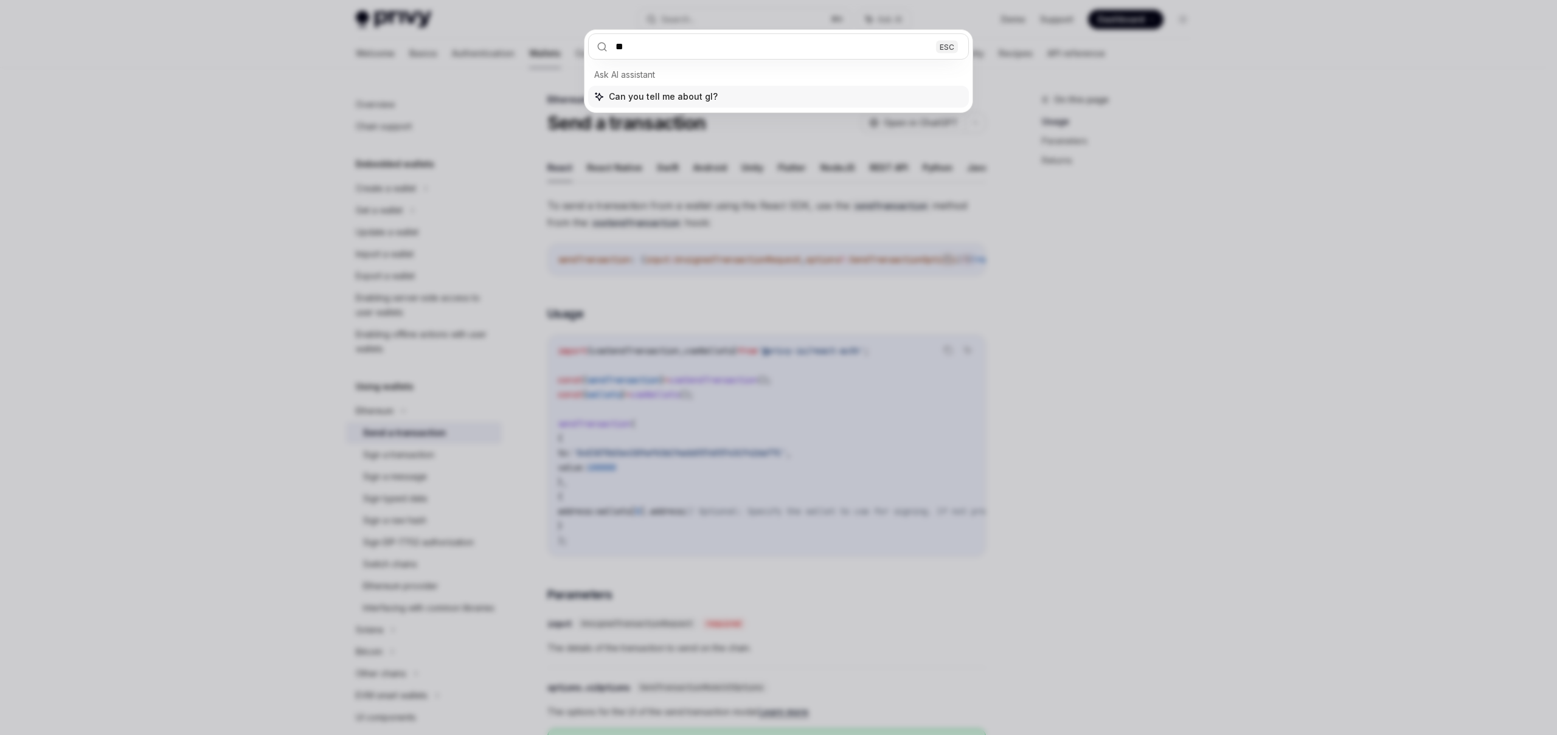
type input "*"
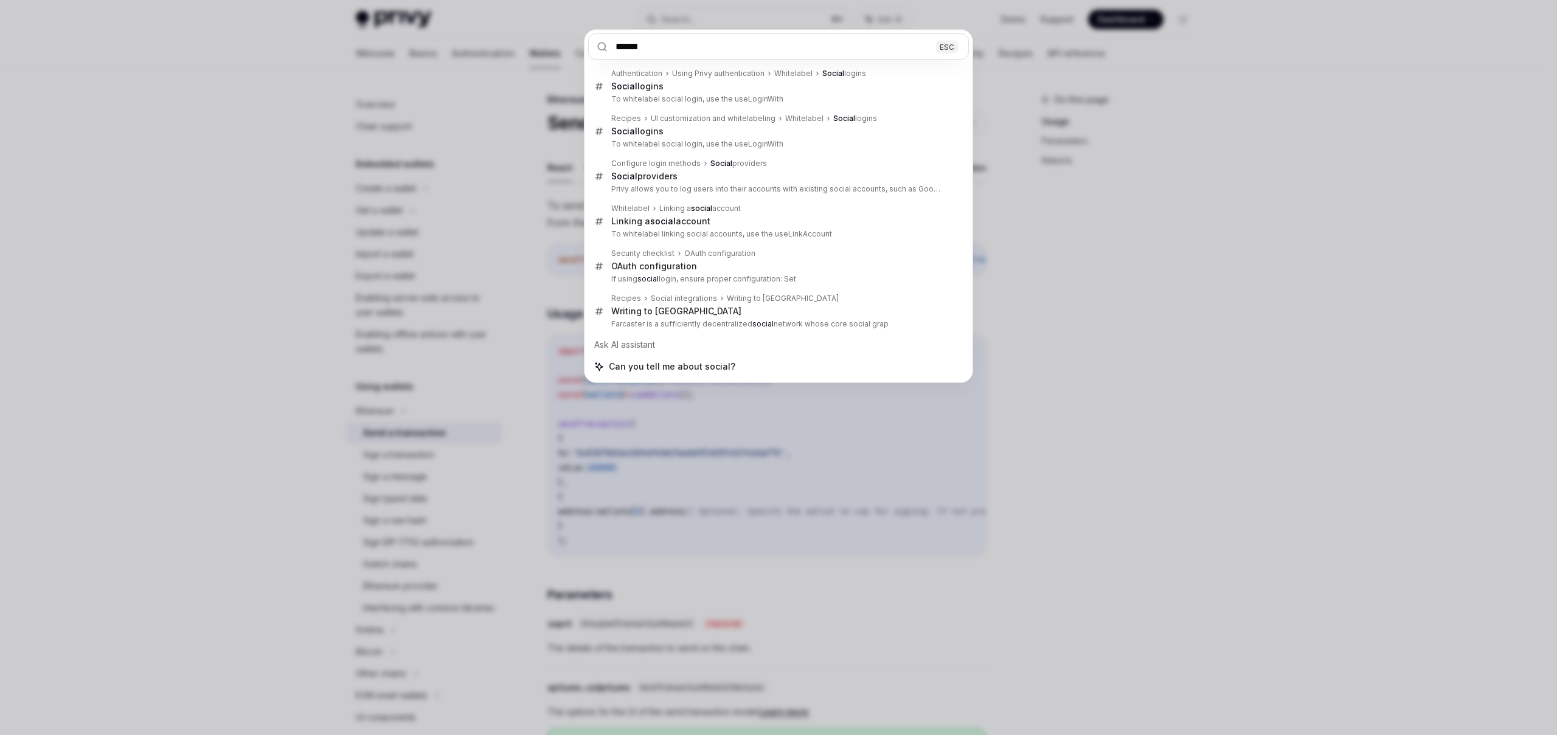
click at [676, 50] on input "******" at bounding box center [778, 46] width 381 height 26
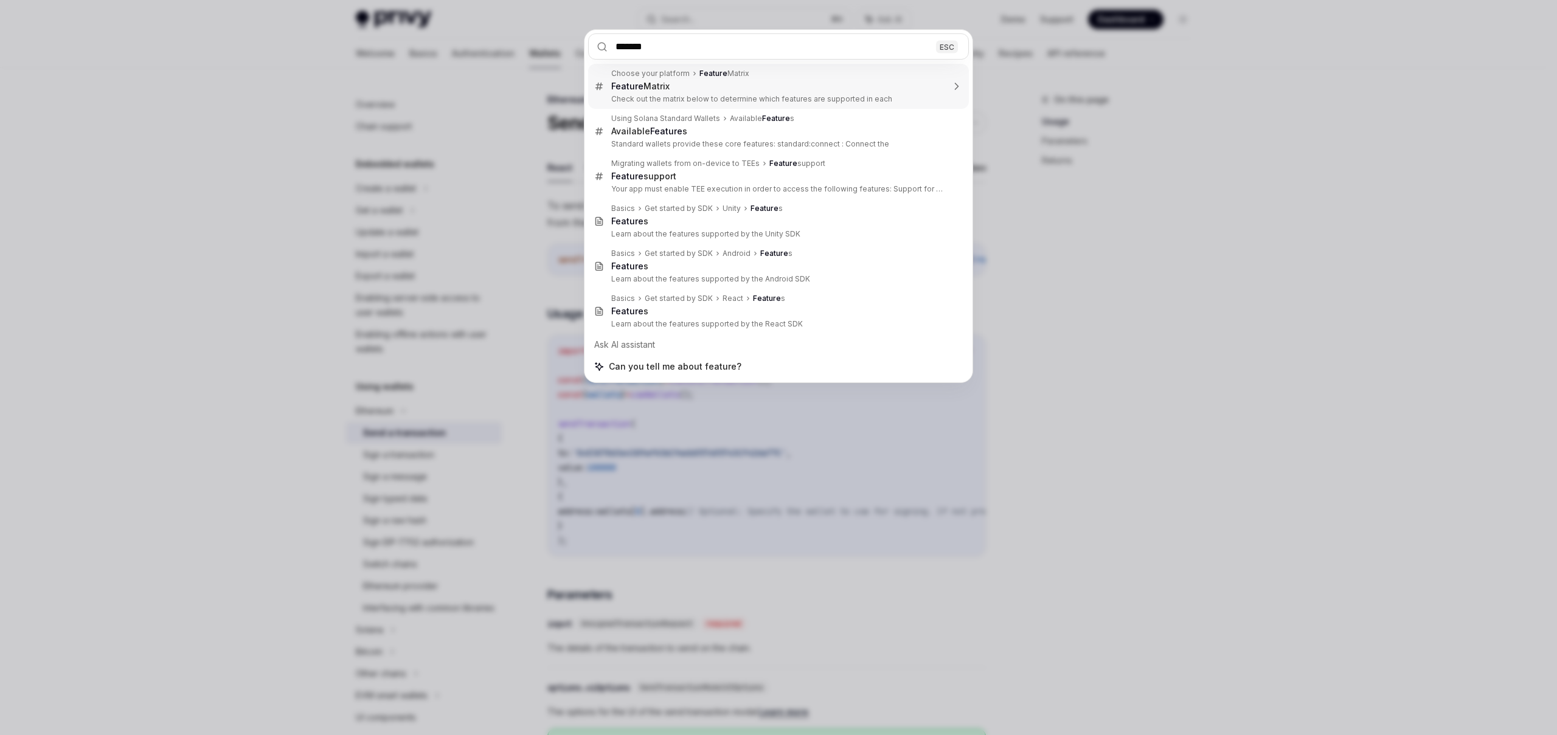
type input "********"
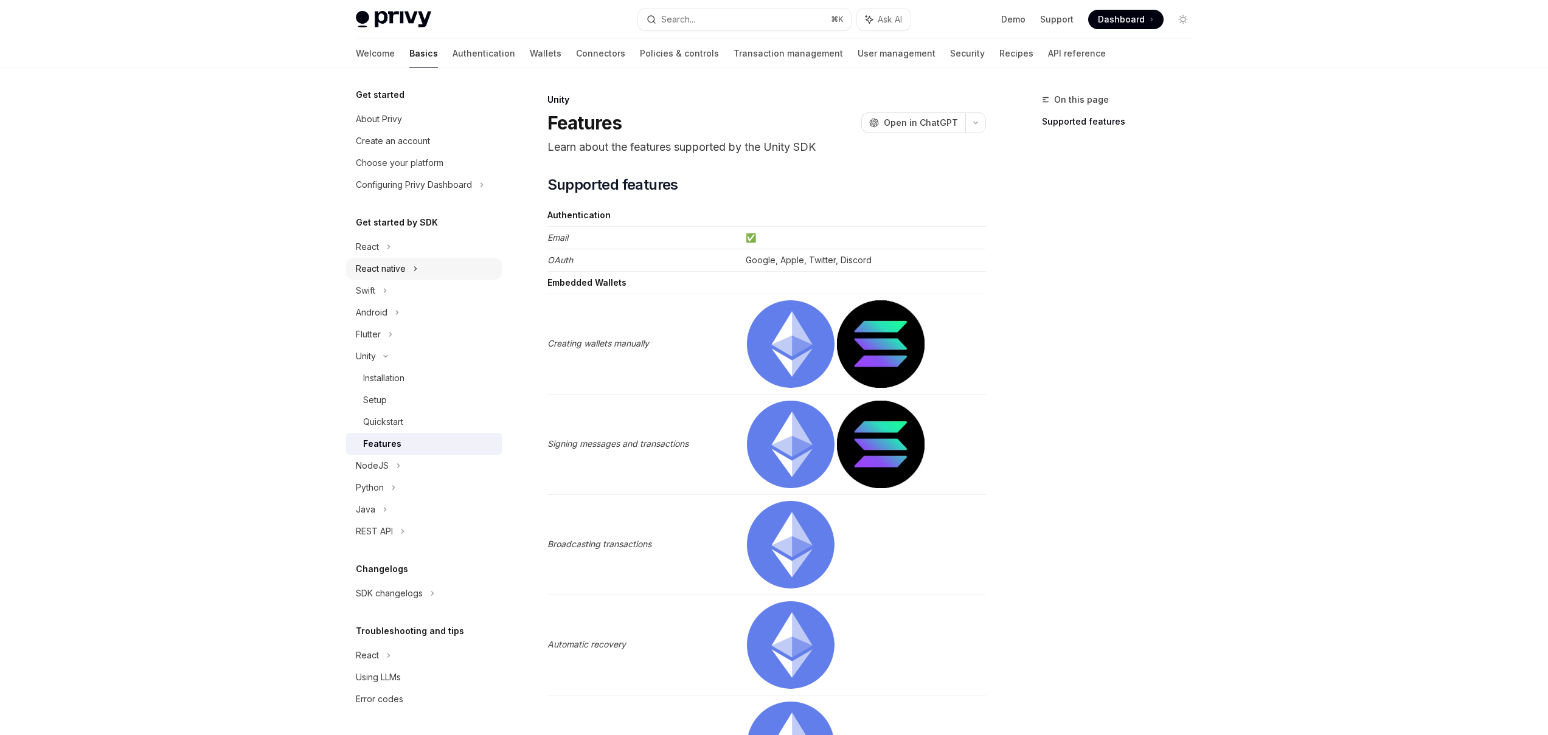
click at [386, 267] on div "React native" at bounding box center [381, 269] width 50 height 15
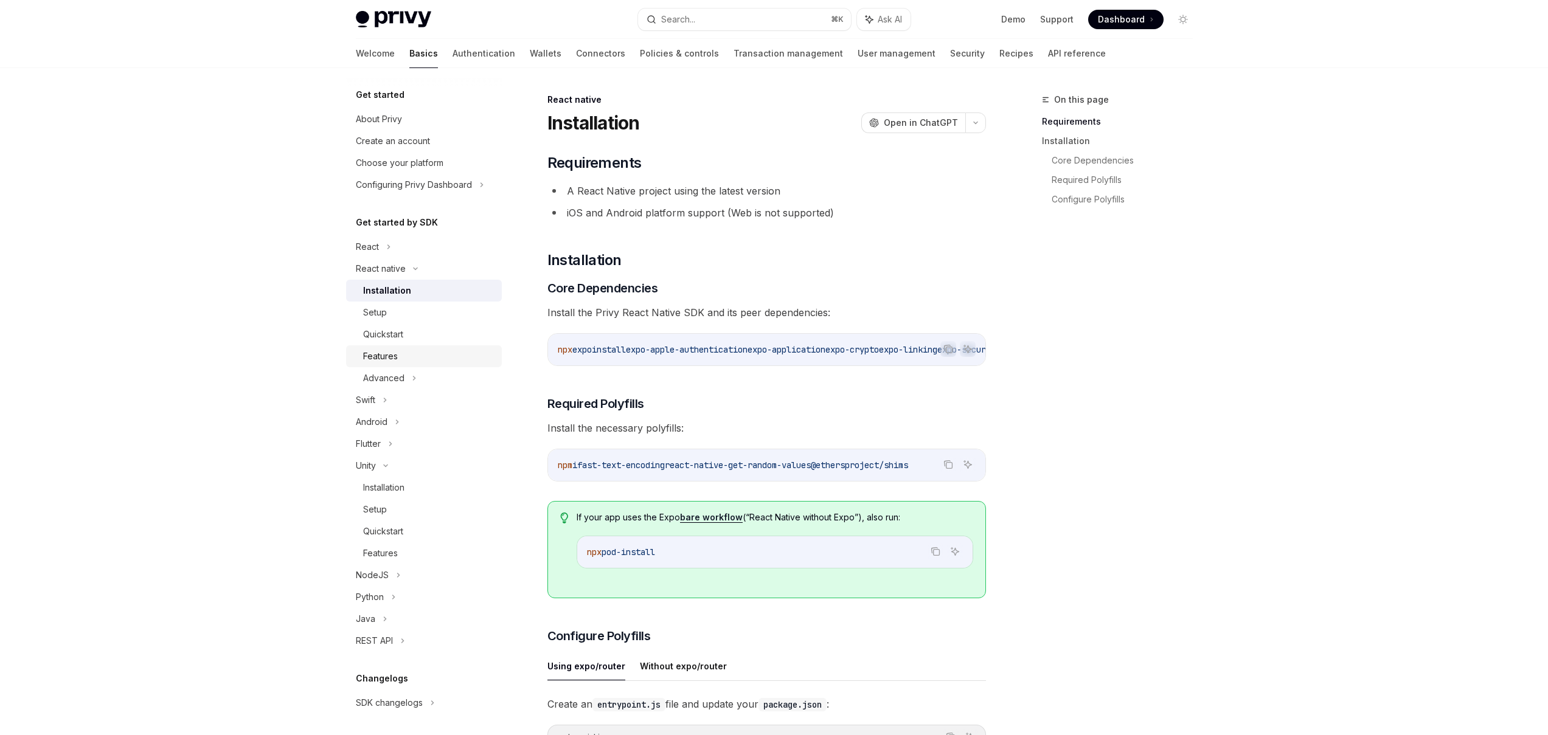
click at [393, 360] on div "Features" at bounding box center [380, 356] width 35 height 15
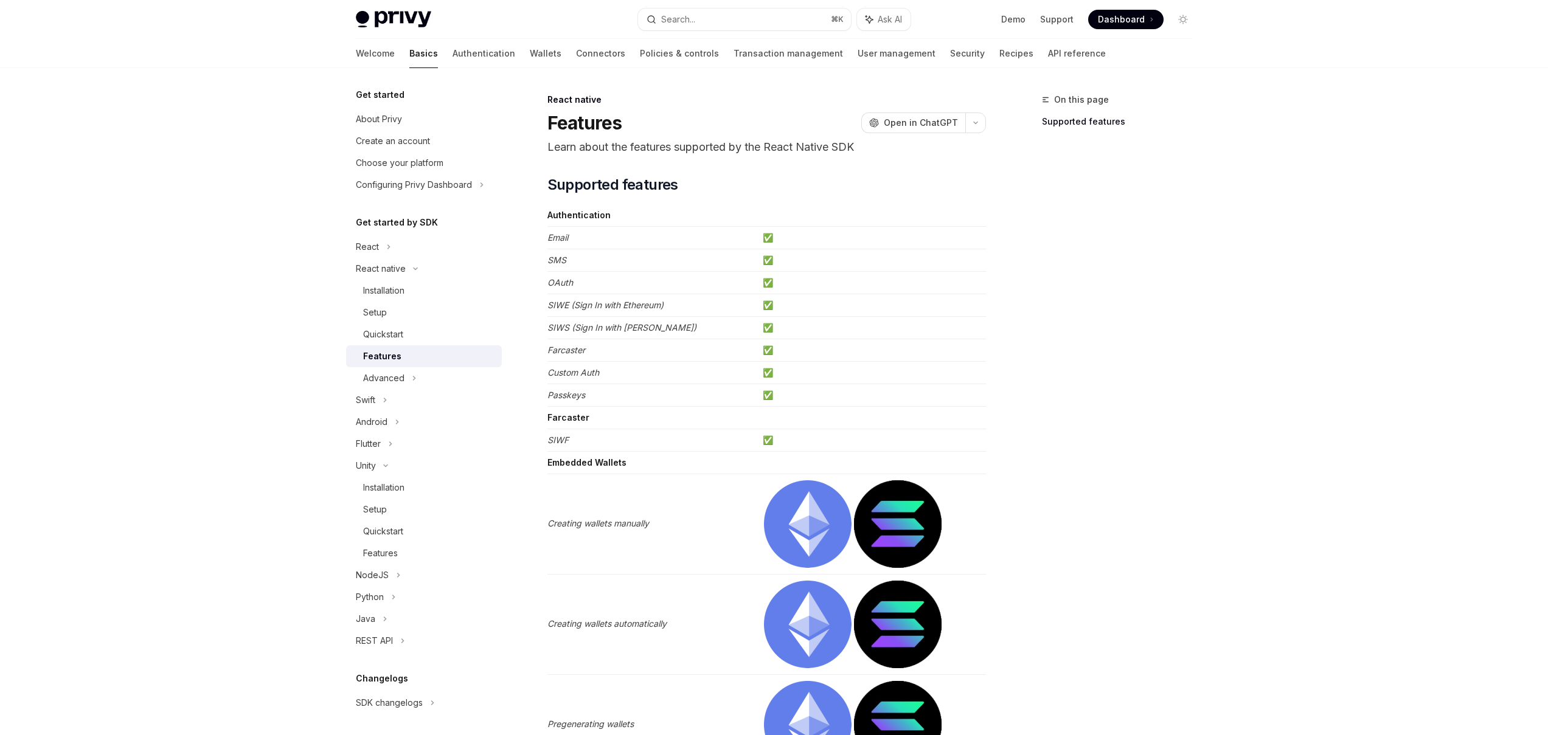
click at [558, 521] on em "Creating wallets manually" at bounding box center [599, 523] width 102 height 10
click at [582, 522] on em "Creating wallets manually" at bounding box center [599, 523] width 102 height 10
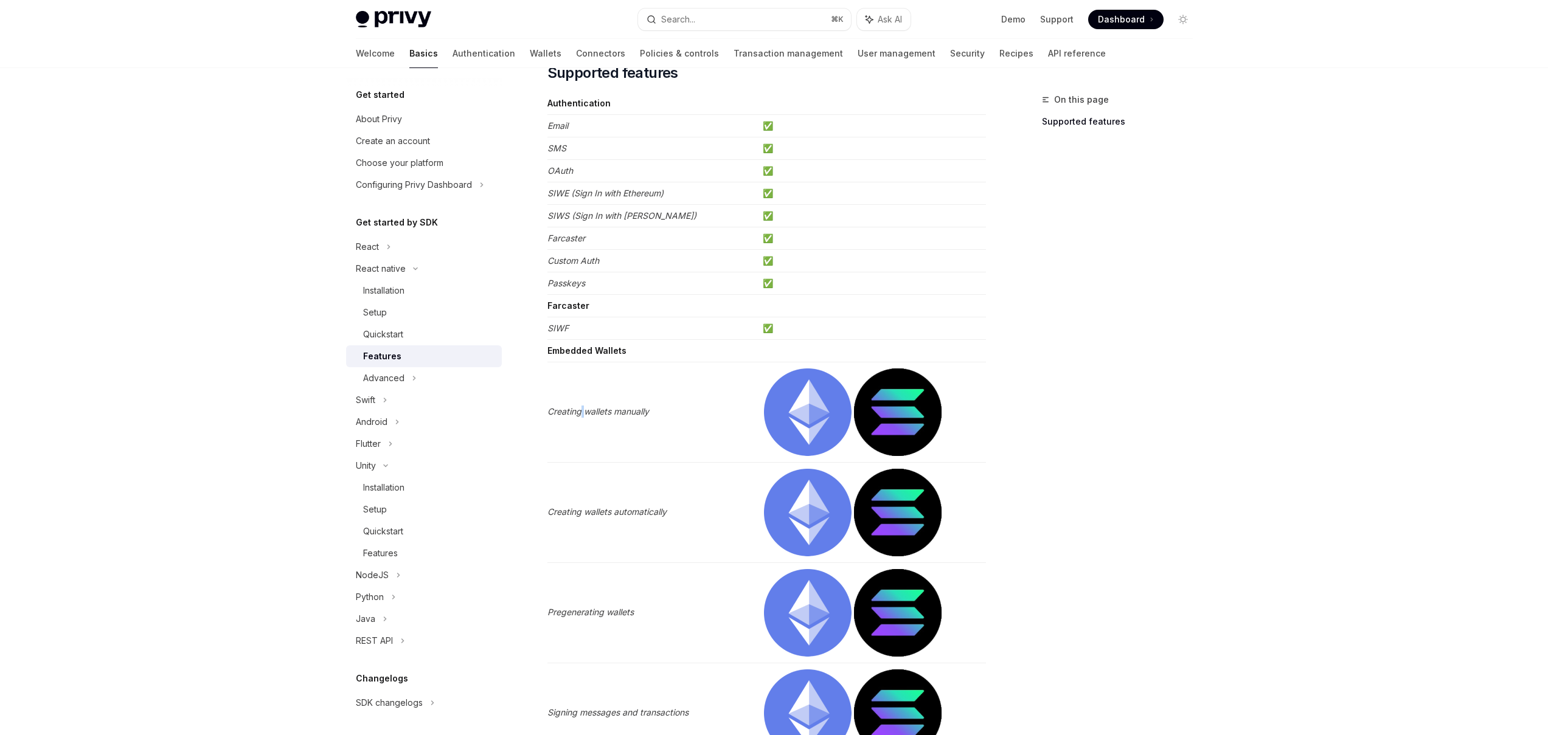
scroll to position [224, 0]
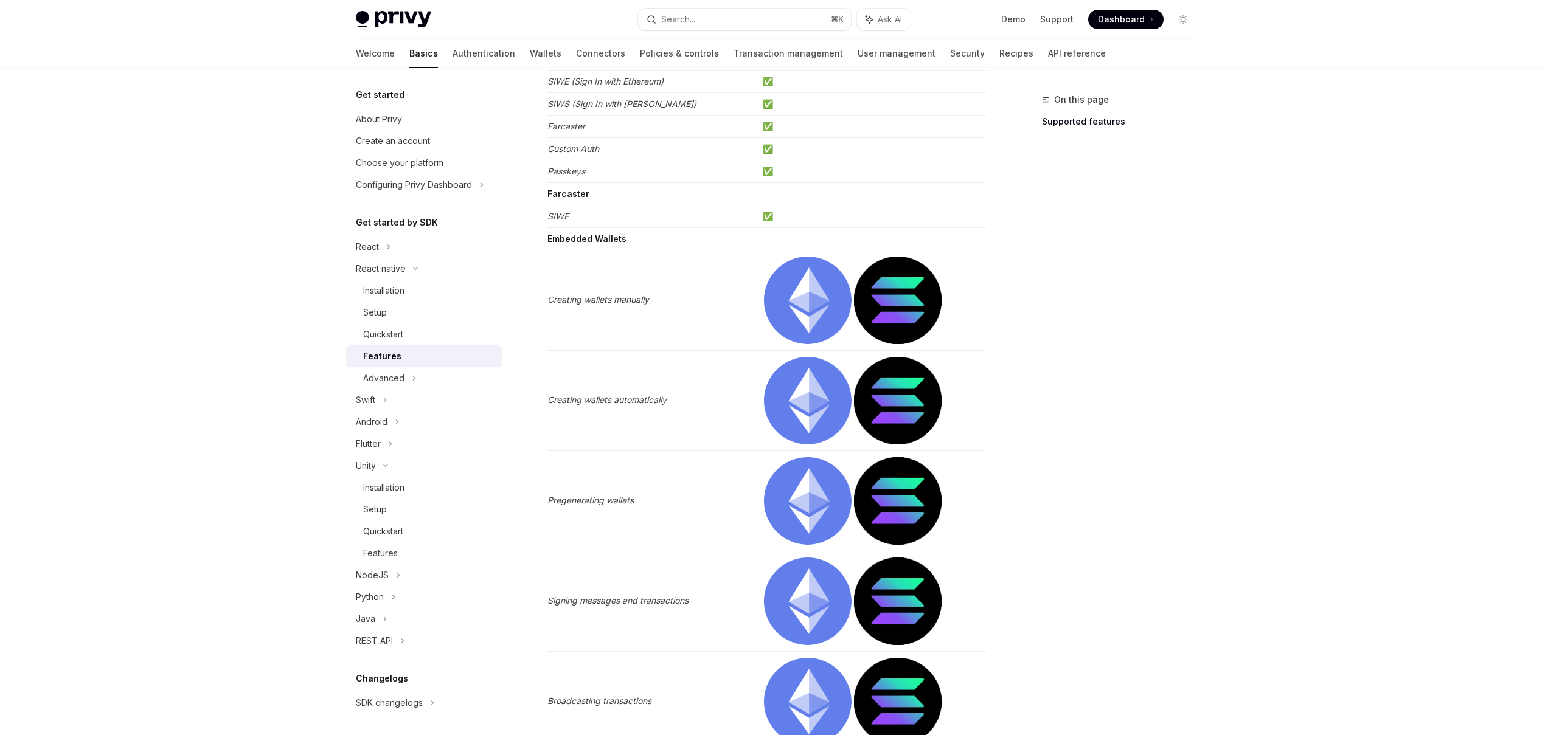
click at [615, 297] on em "Creating wallets manually" at bounding box center [599, 299] width 102 height 10
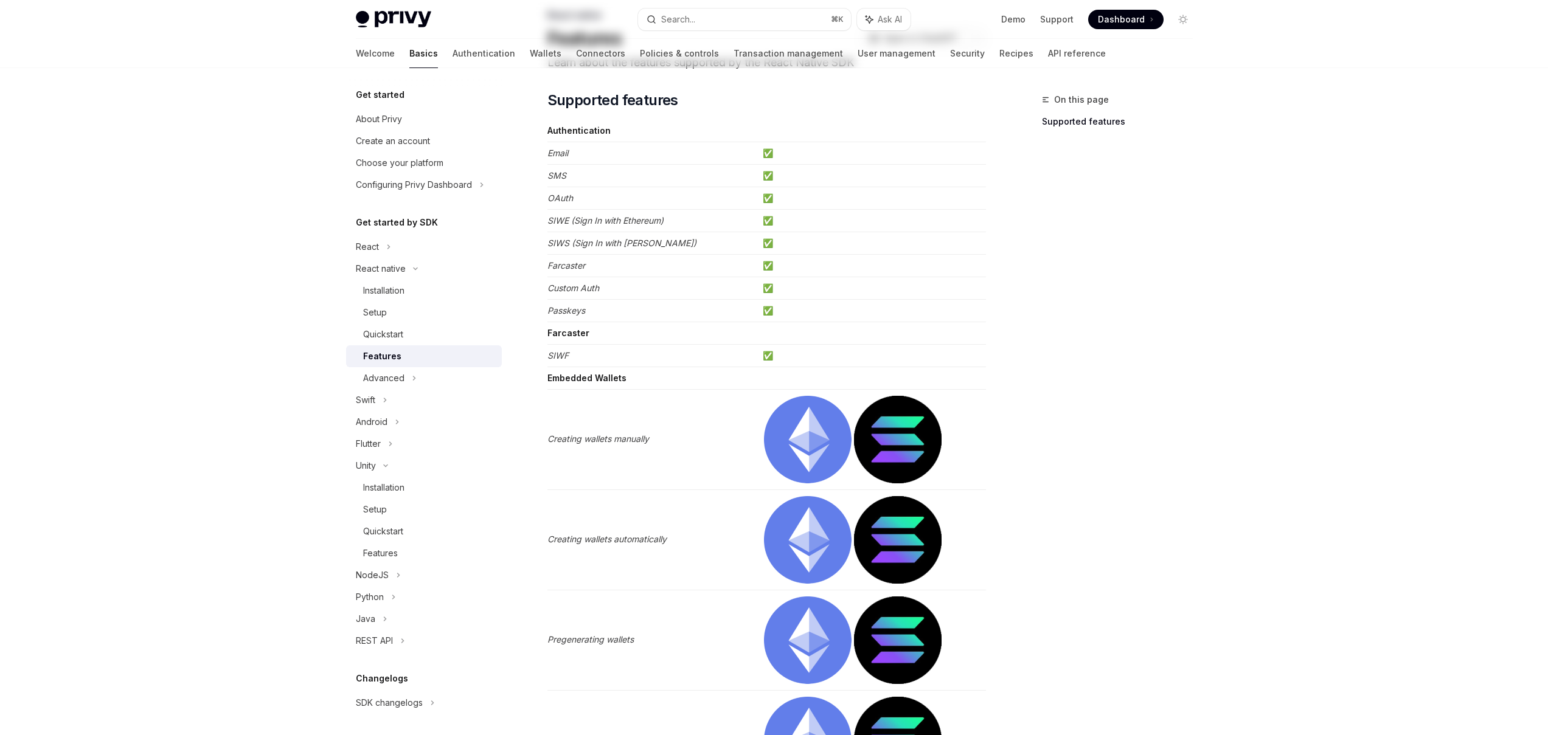
scroll to position [367, 0]
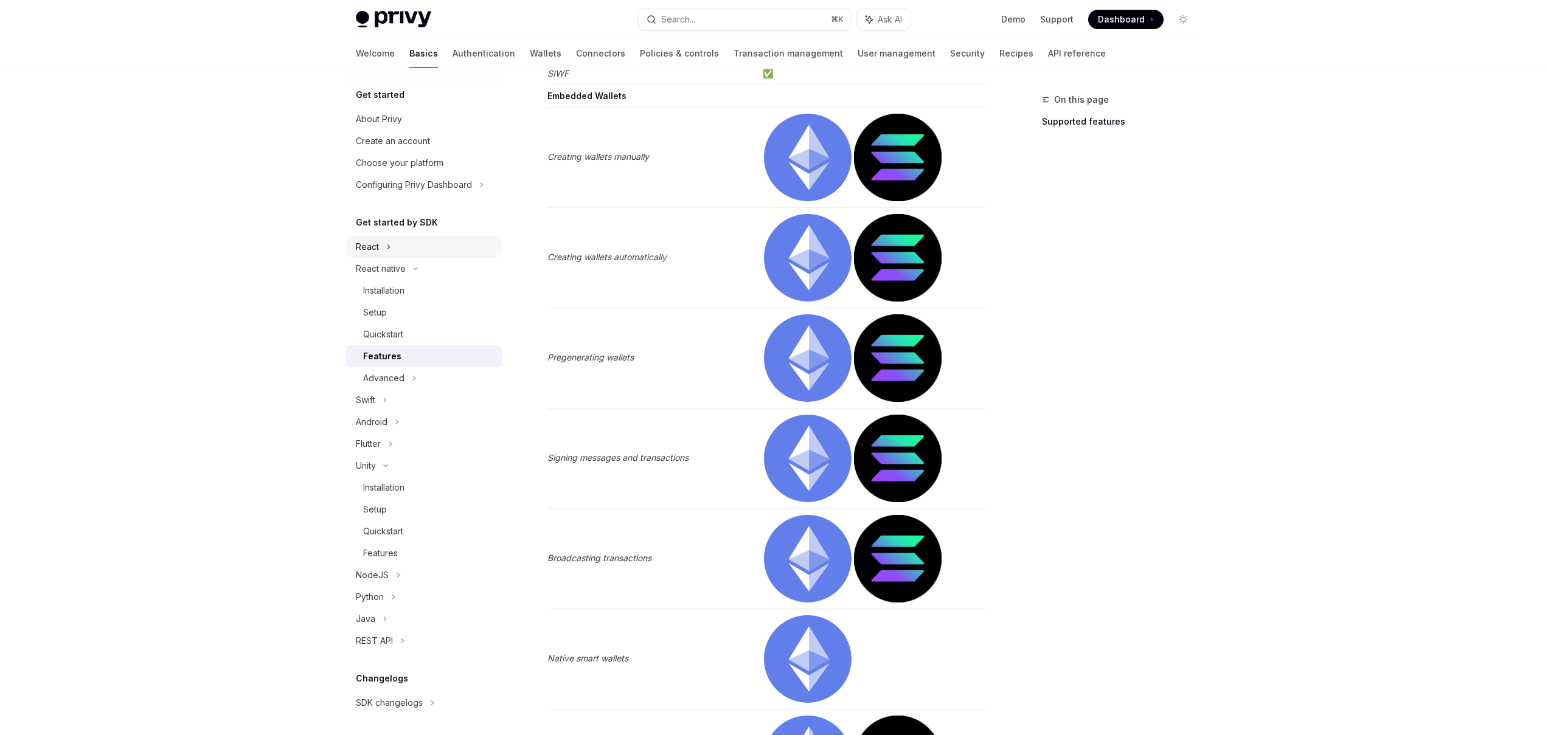
click at [364, 244] on div "React" at bounding box center [367, 247] width 23 height 15
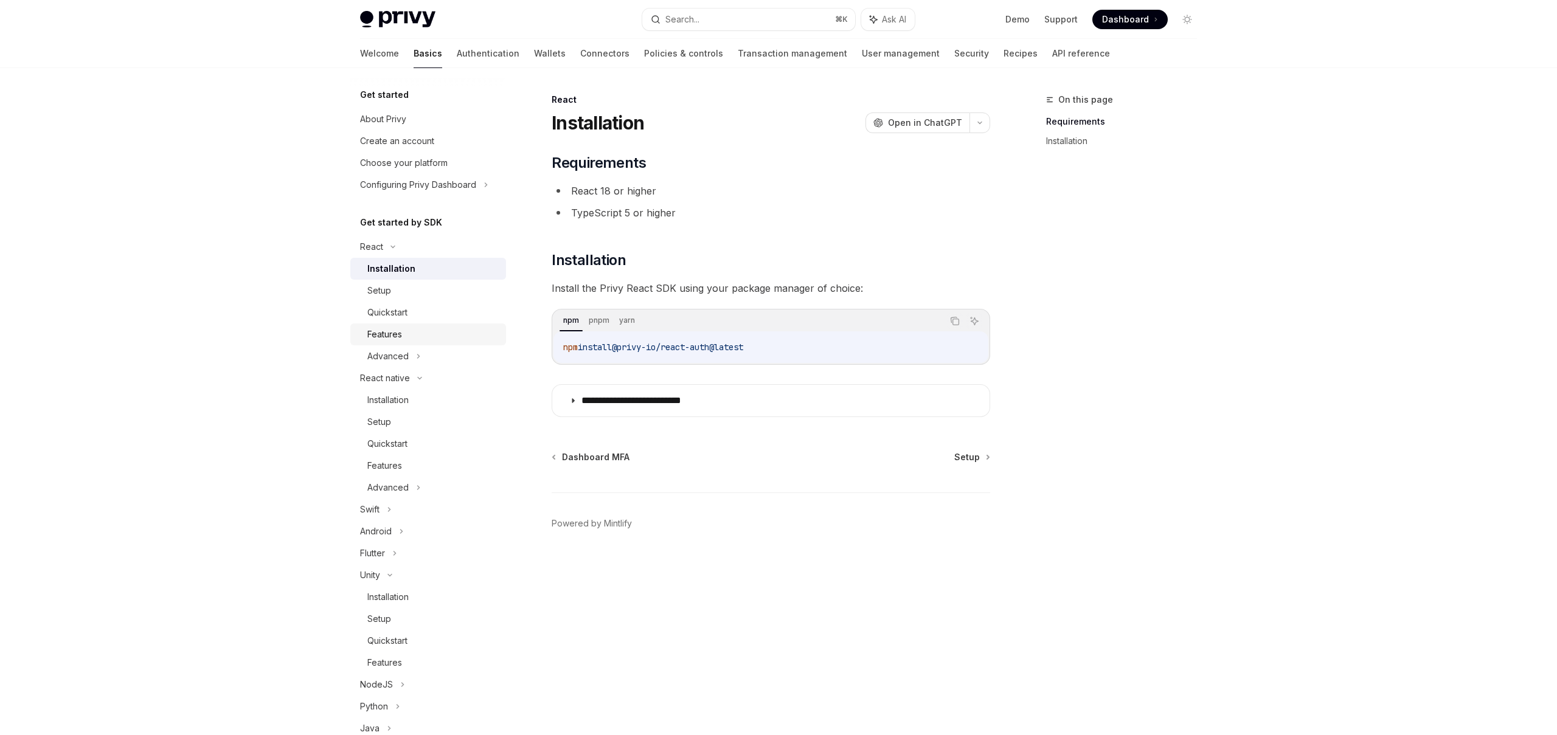
click at [402, 330] on div "Features" at bounding box center [384, 334] width 35 height 15
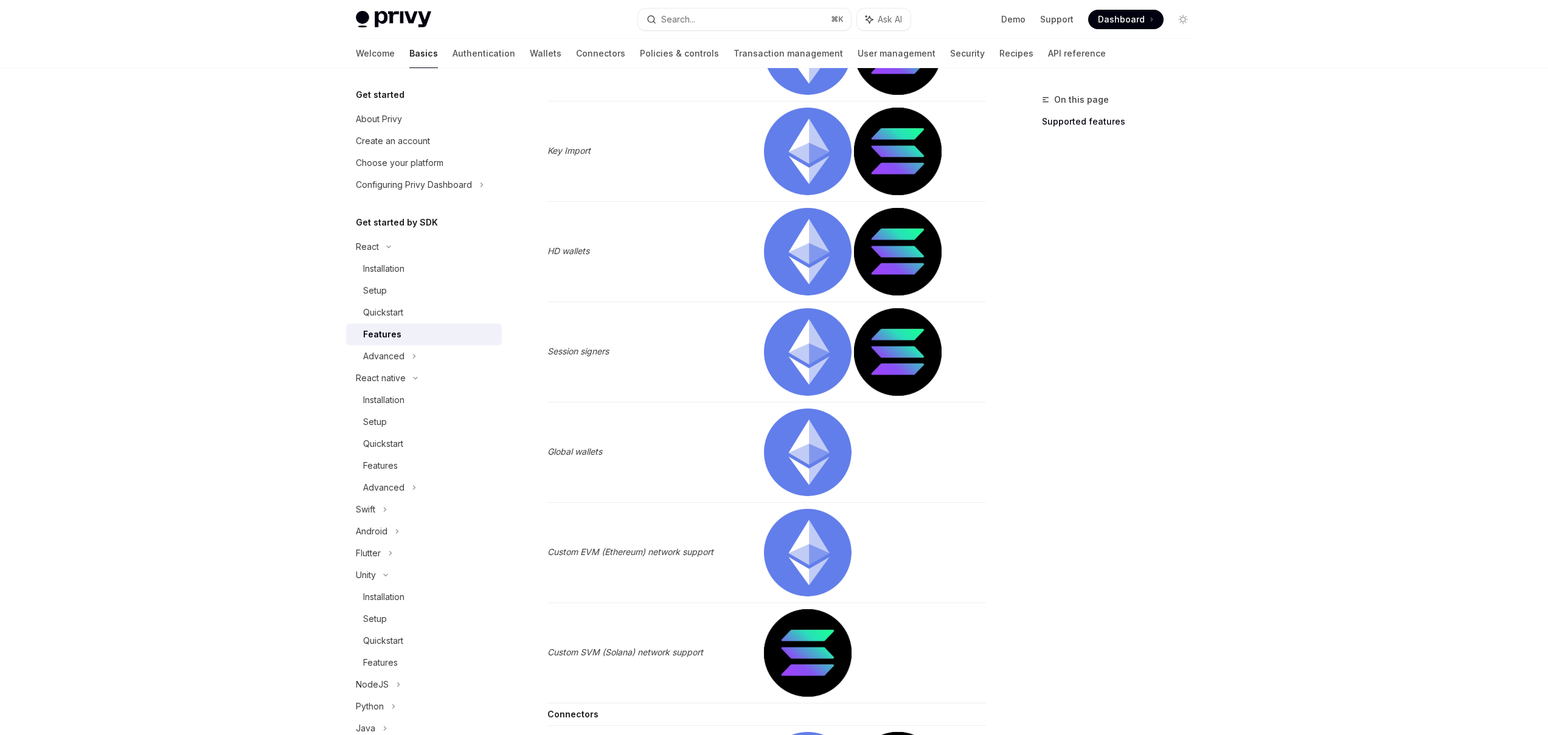
scroll to position [1369, 0]
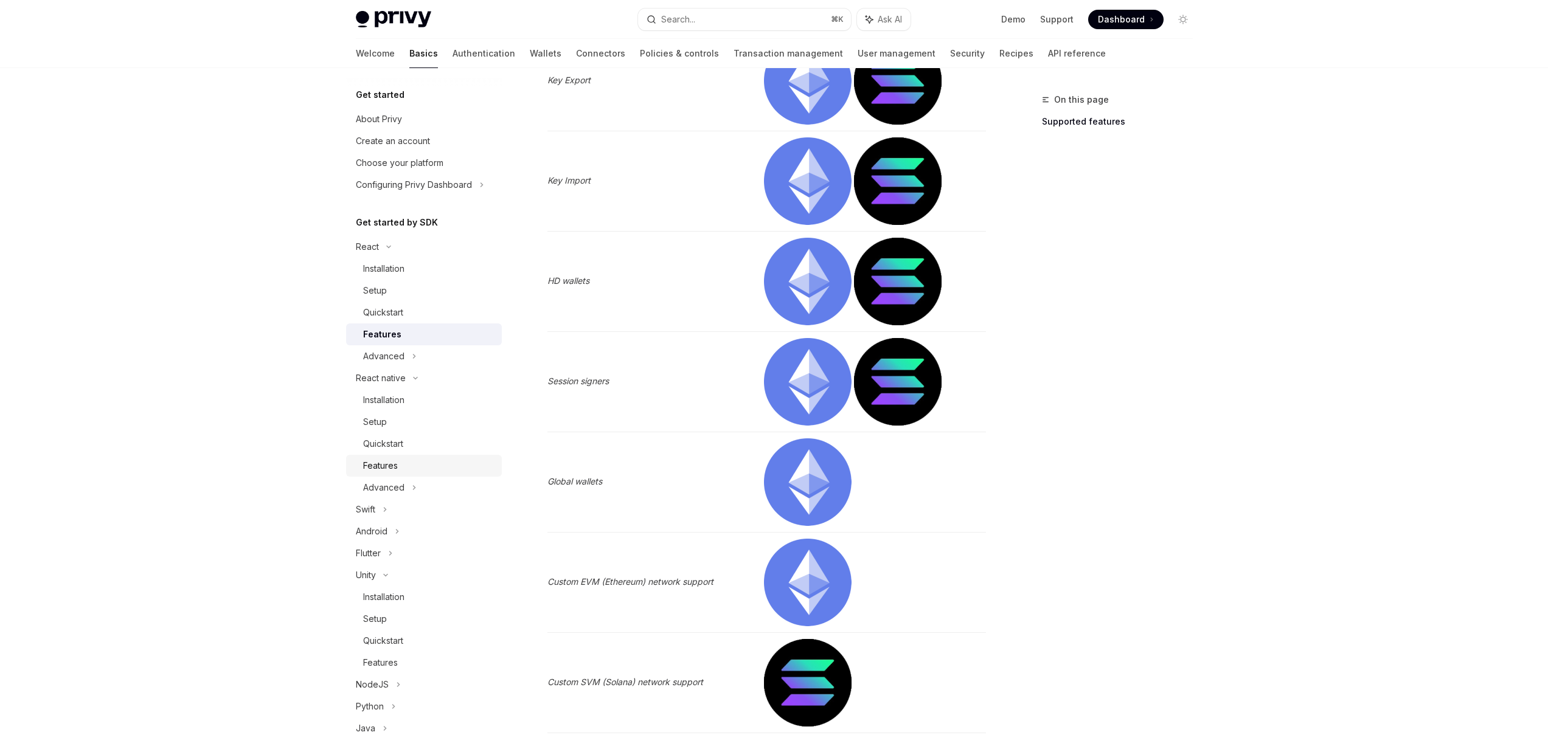
click at [405, 457] on link "Features" at bounding box center [424, 466] width 156 height 22
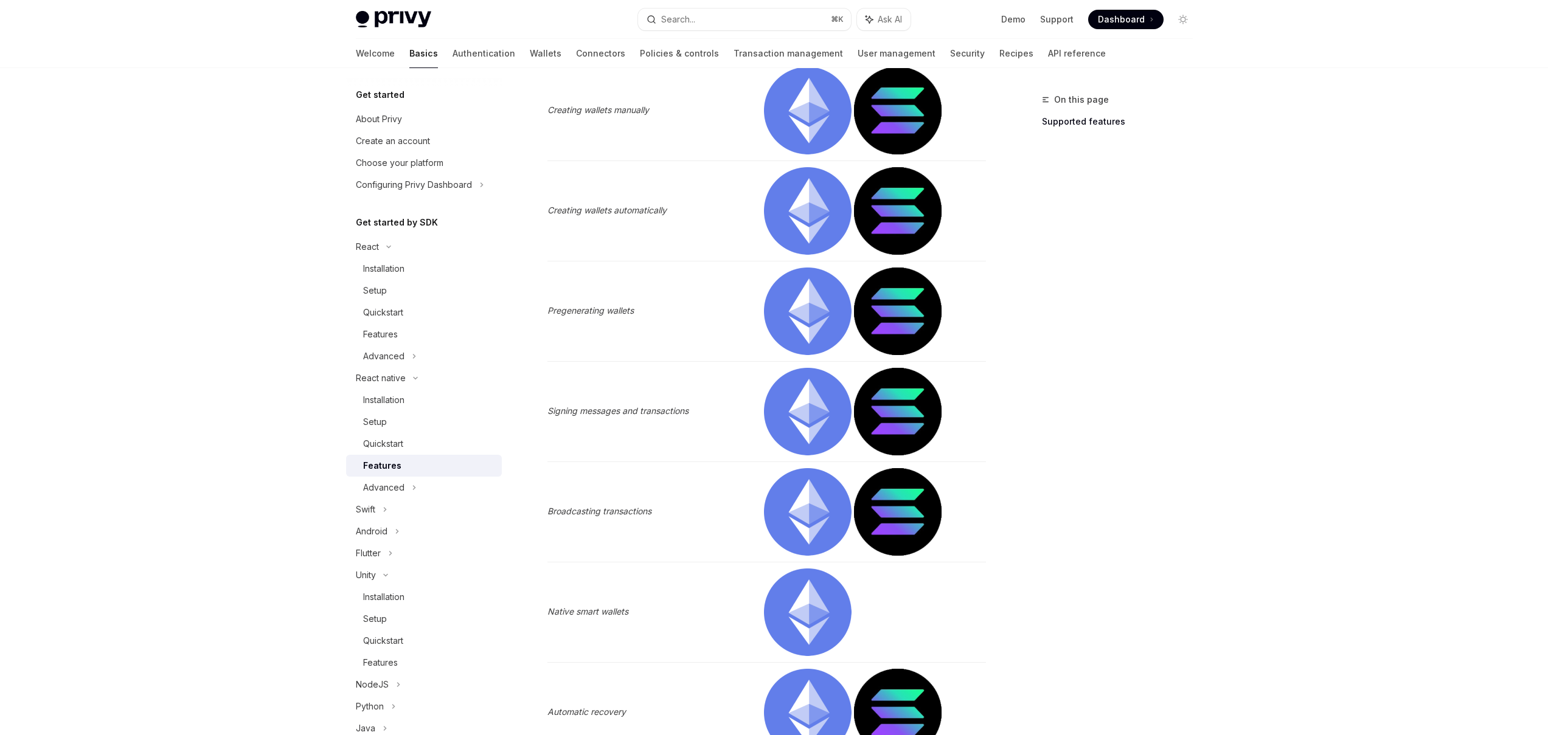
scroll to position [198, 0]
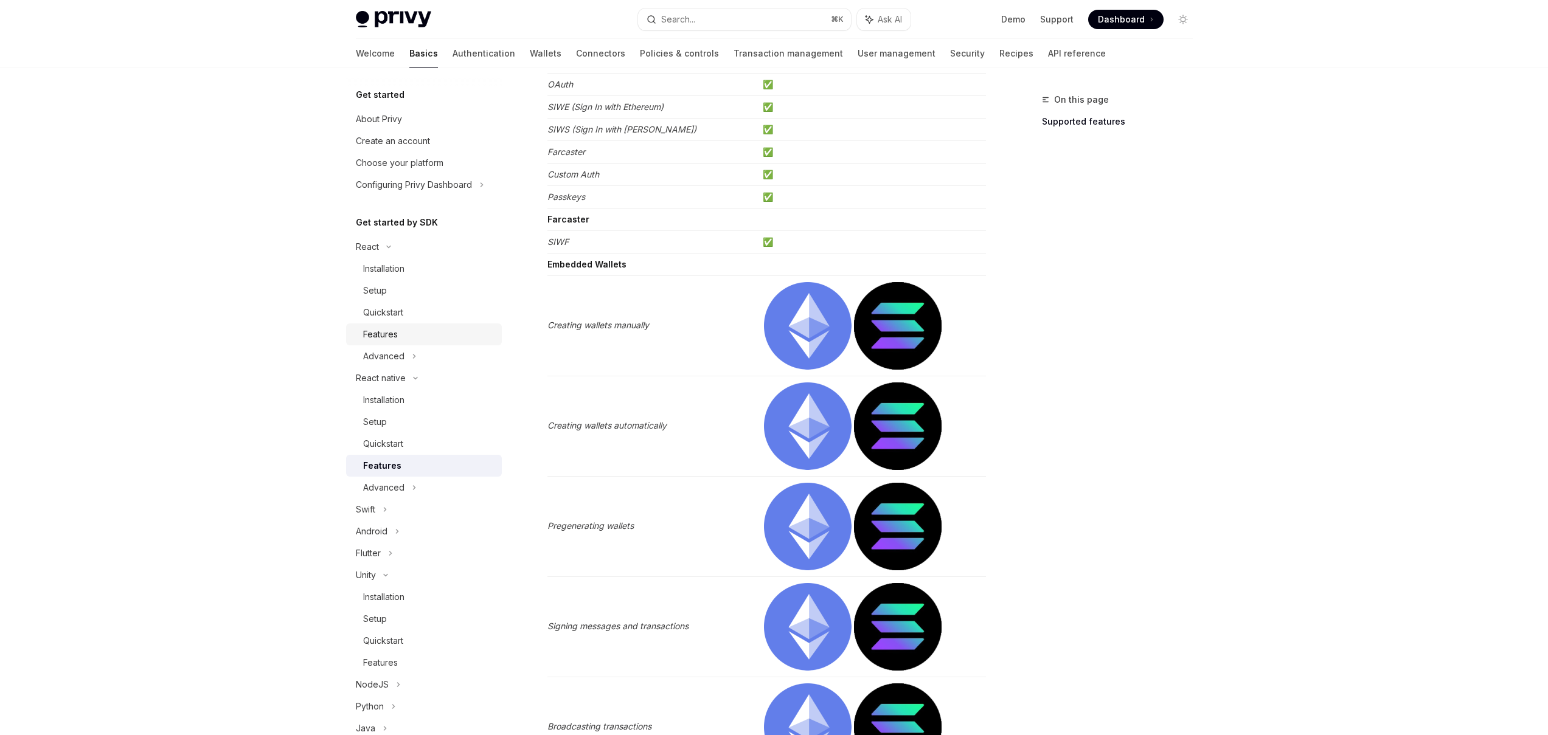
click at [397, 342] on link "Features" at bounding box center [424, 335] width 156 height 22
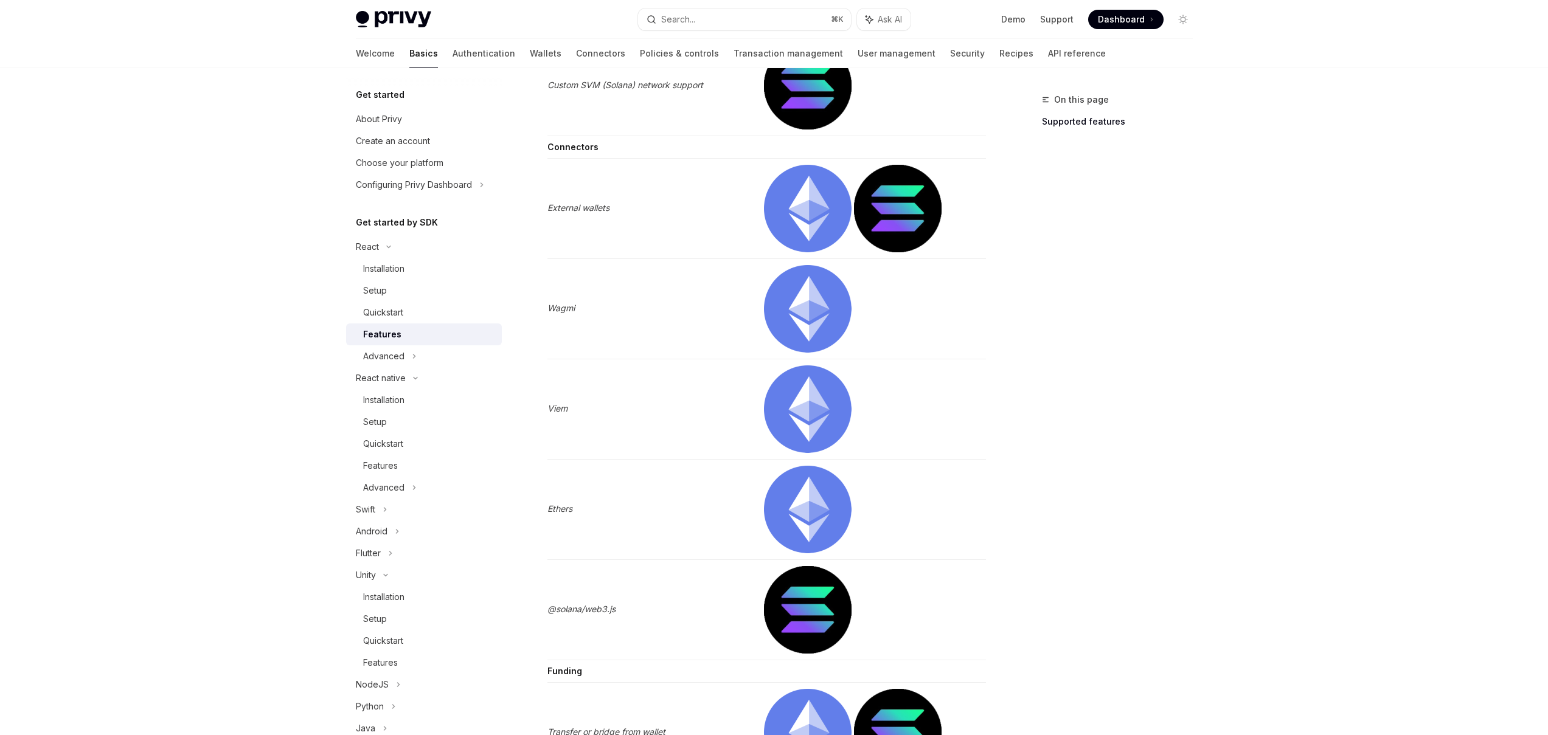
scroll to position [1990, 0]
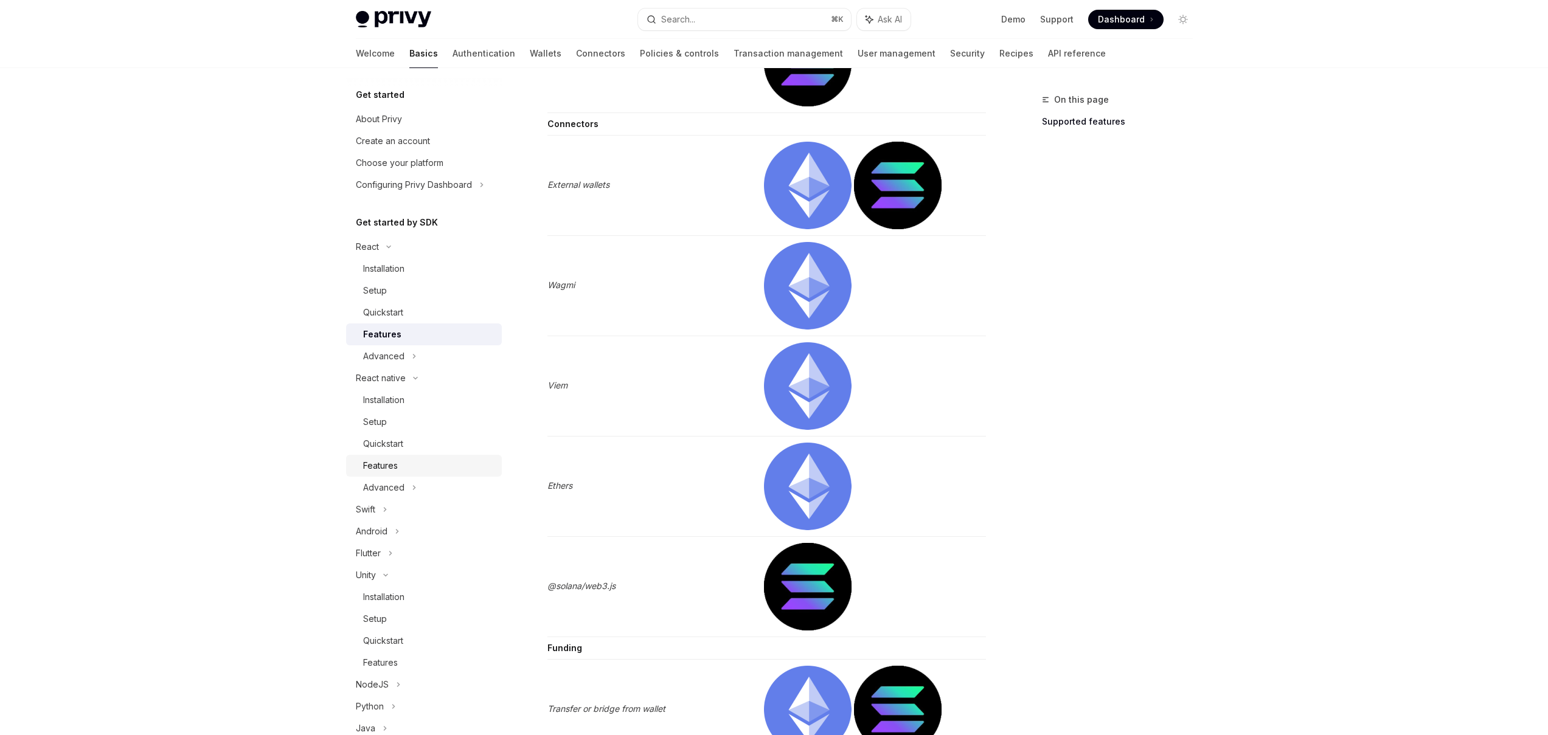
click at [406, 464] on div "Features" at bounding box center [428, 466] width 131 height 15
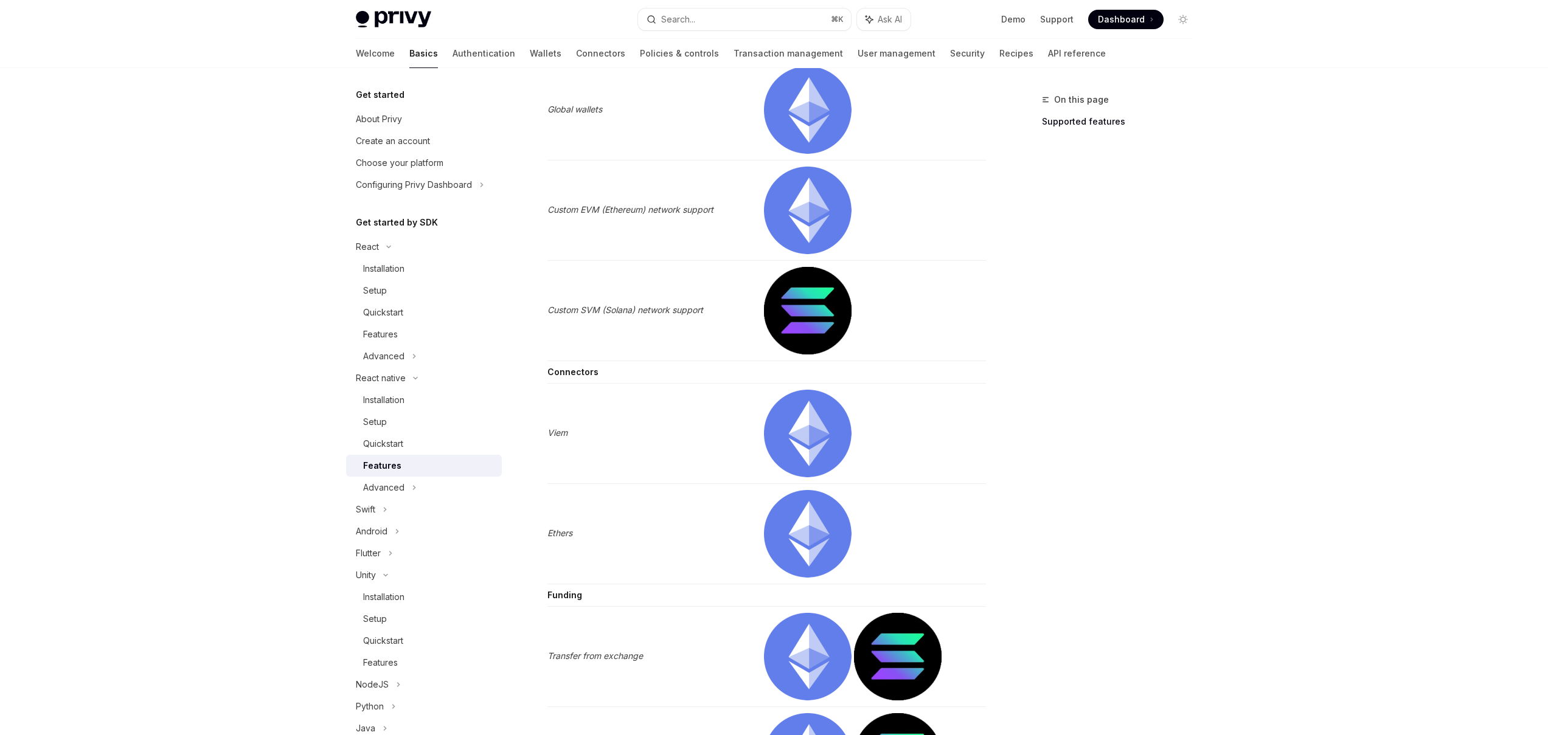
scroll to position [1520, 0]
click at [394, 342] on link "Features" at bounding box center [424, 335] width 156 height 22
type textarea "*"
